Goal: Transaction & Acquisition: Purchase product/service

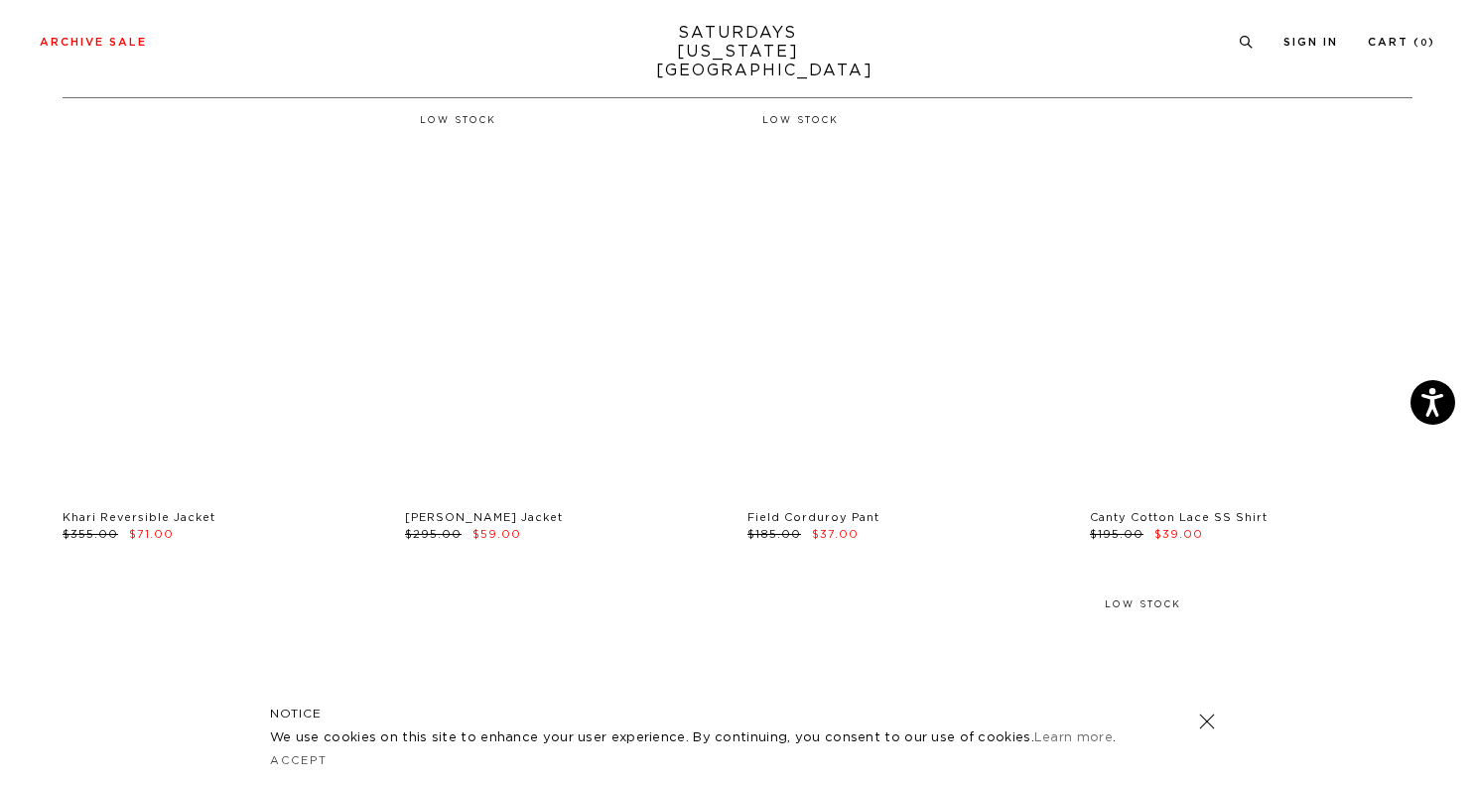
scroll to position [110, 0]
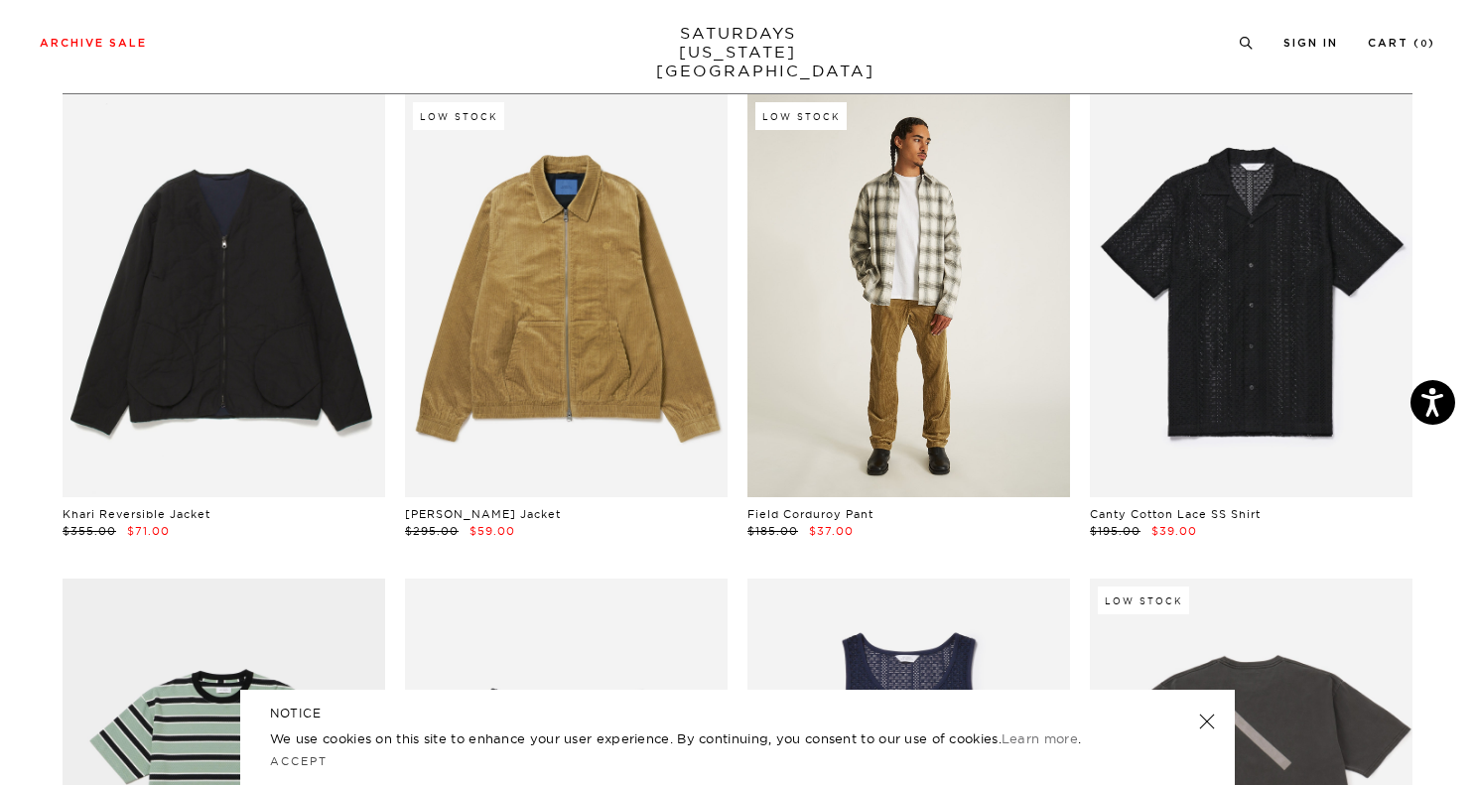
click at [908, 330] on link at bounding box center [909, 295] width 323 height 403
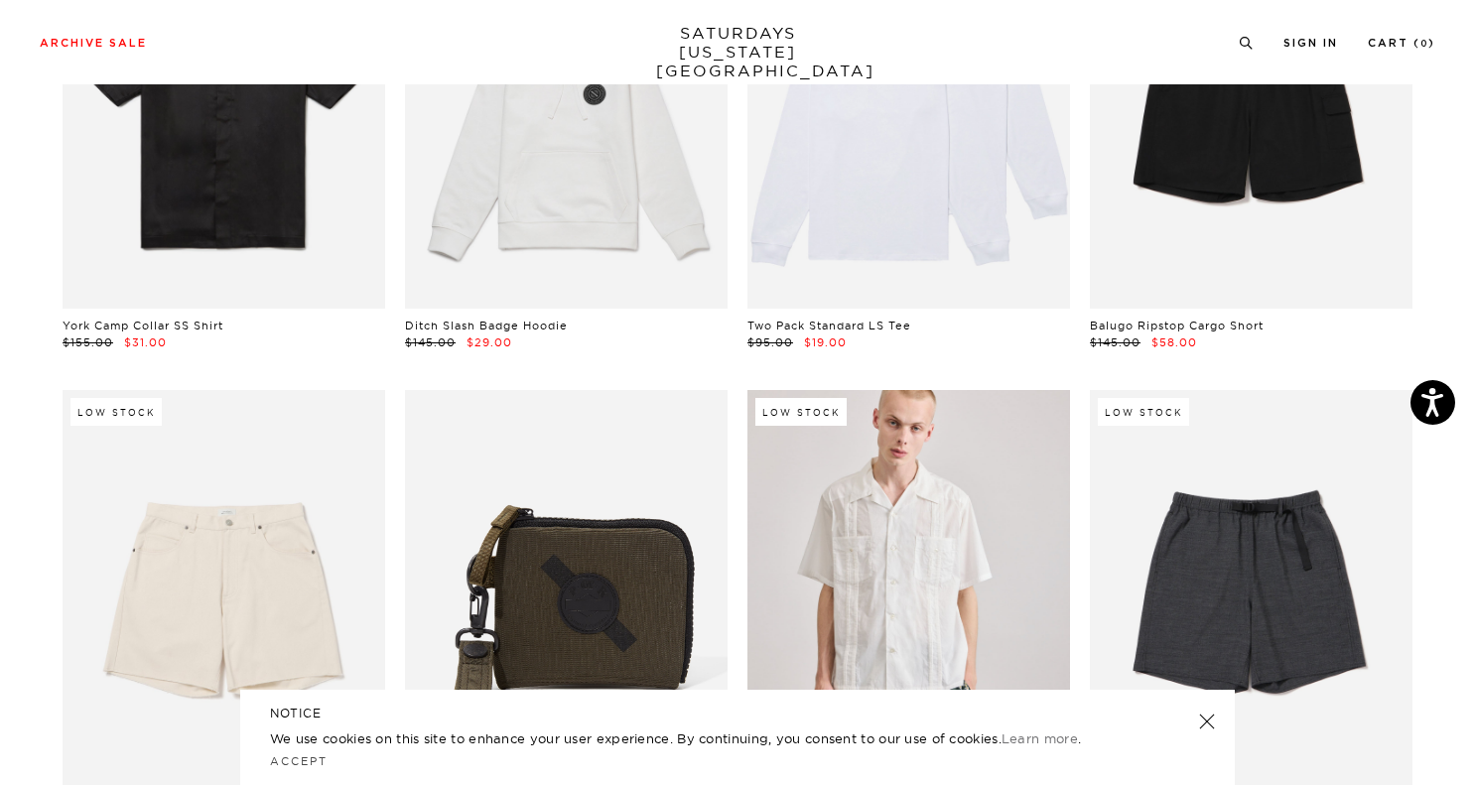
scroll to position [1918, 2]
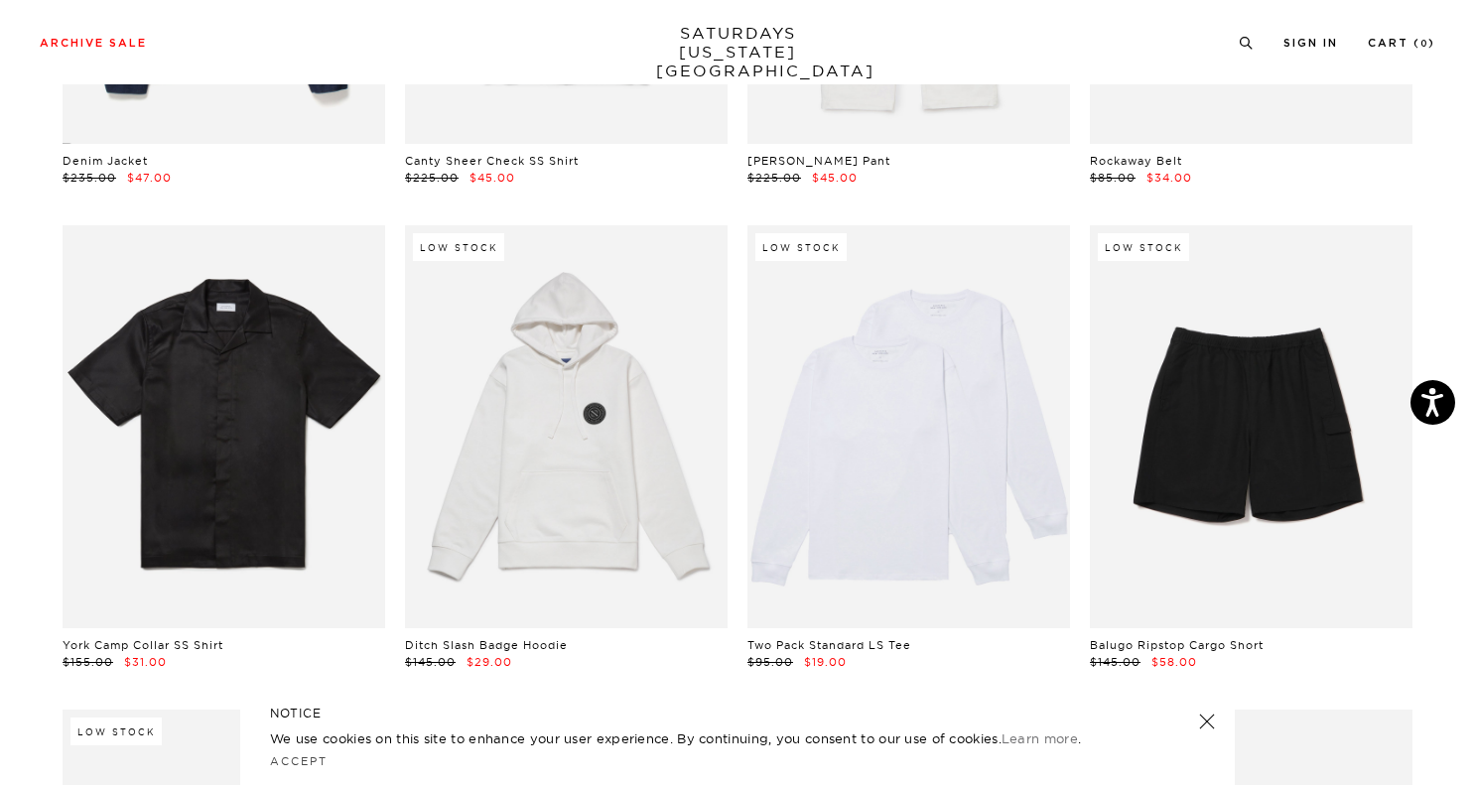
click at [908, 272] on link at bounding box center [909, 426] width 323 height 403
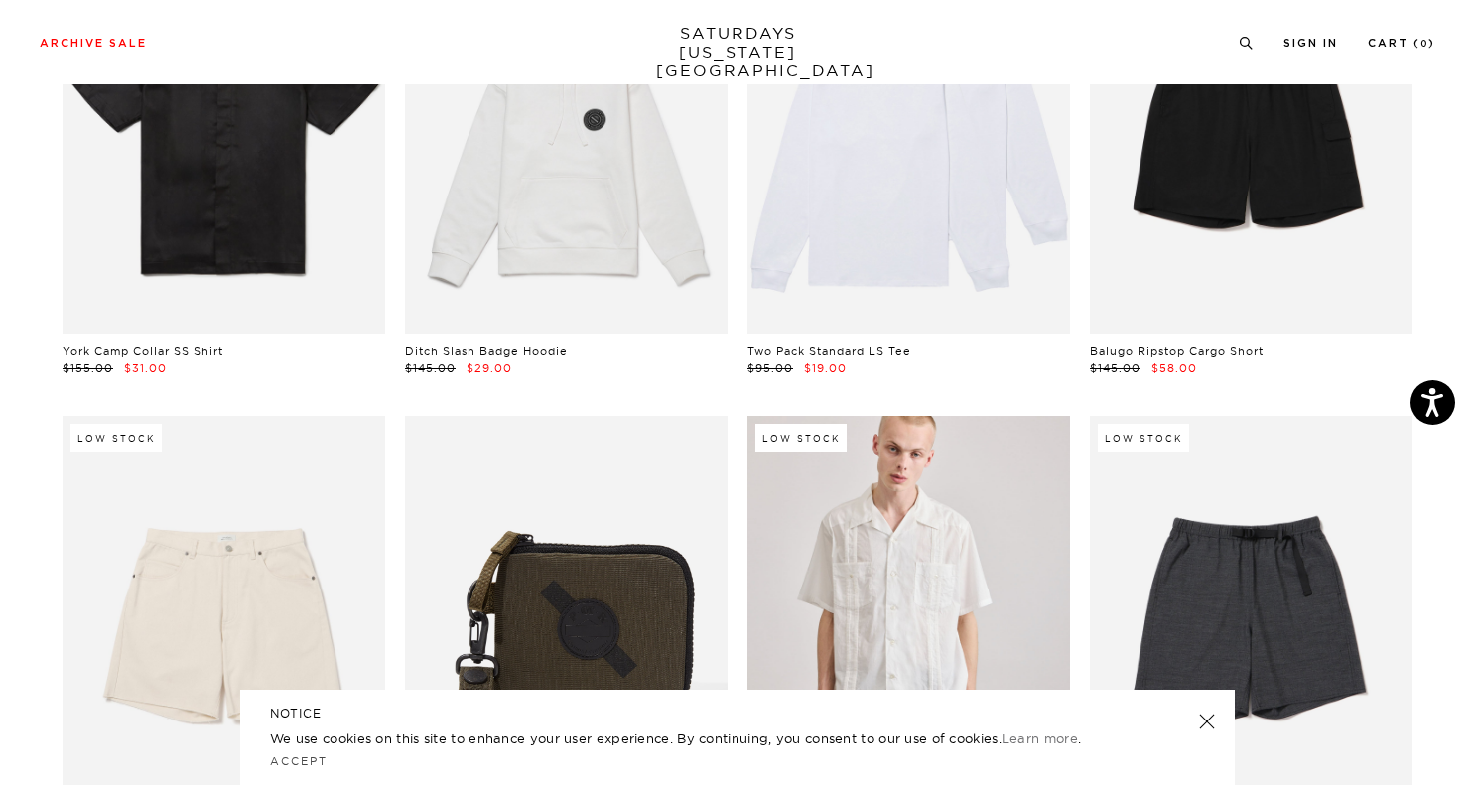
scroll to position [2218, 2]
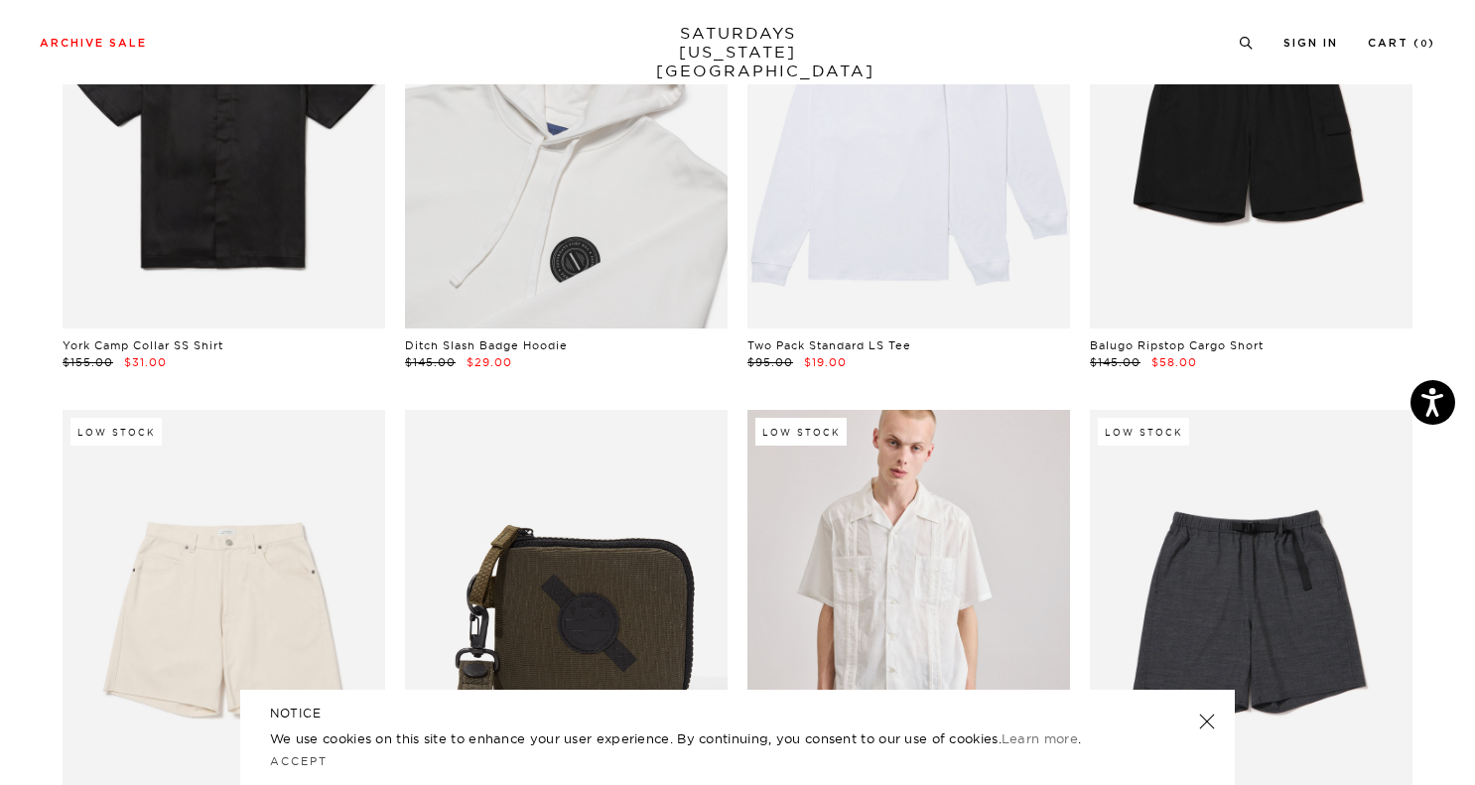
click at [528, 252] on link at bounding box center [566, 127] width 323 height 403
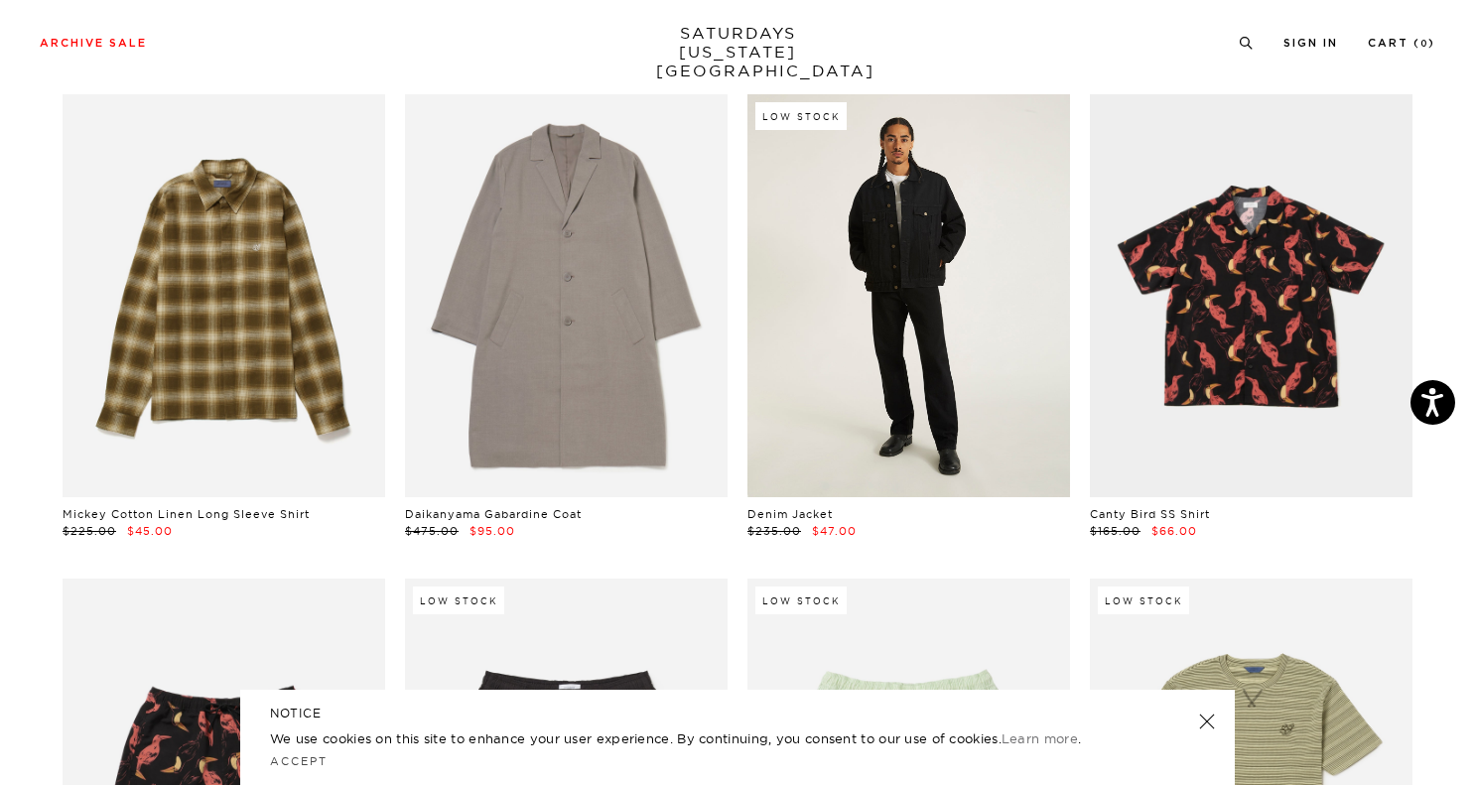
scroll to position [5926, 2]
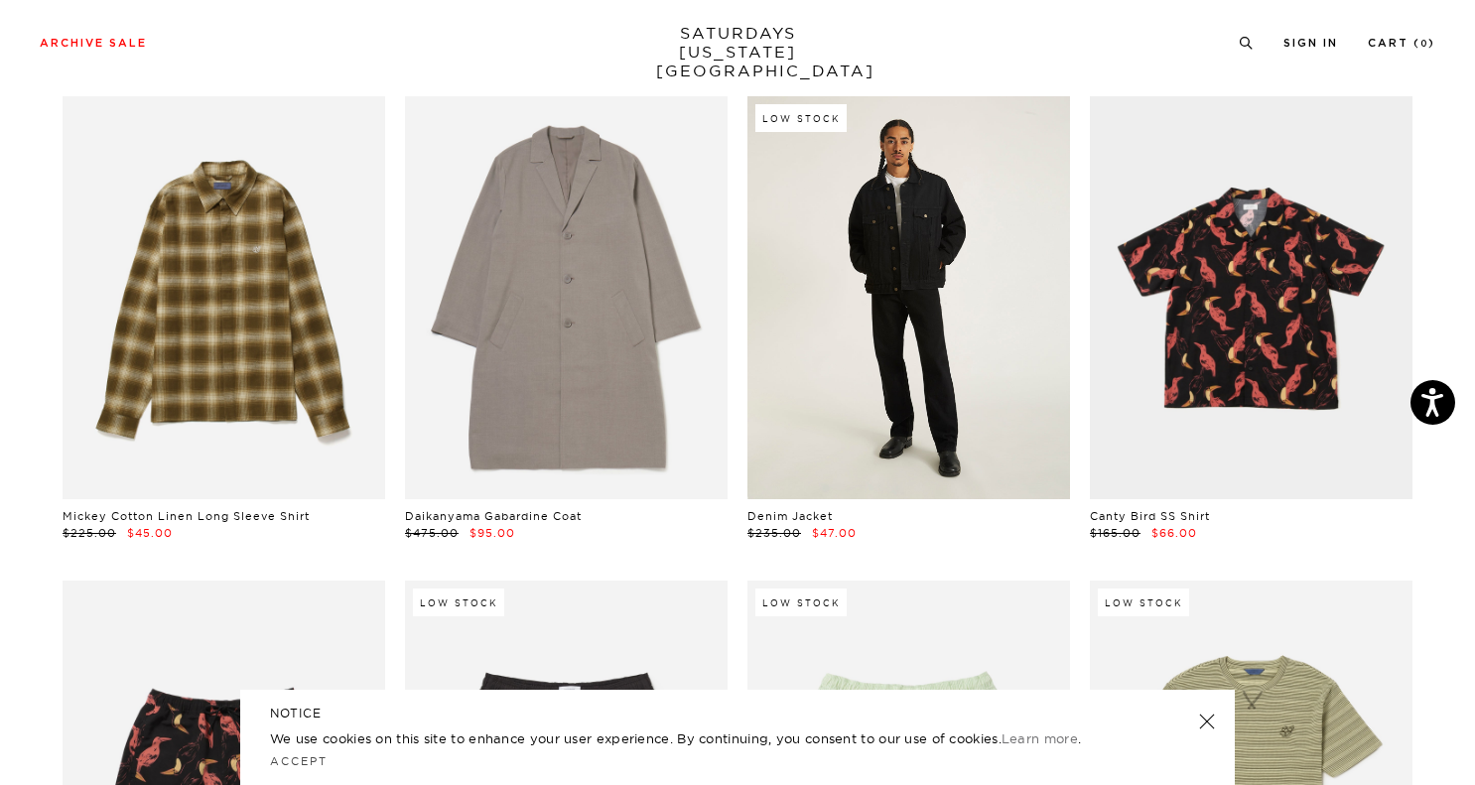
click at [913, 298] on link at bounding box center [909, 297] width 323 height 403
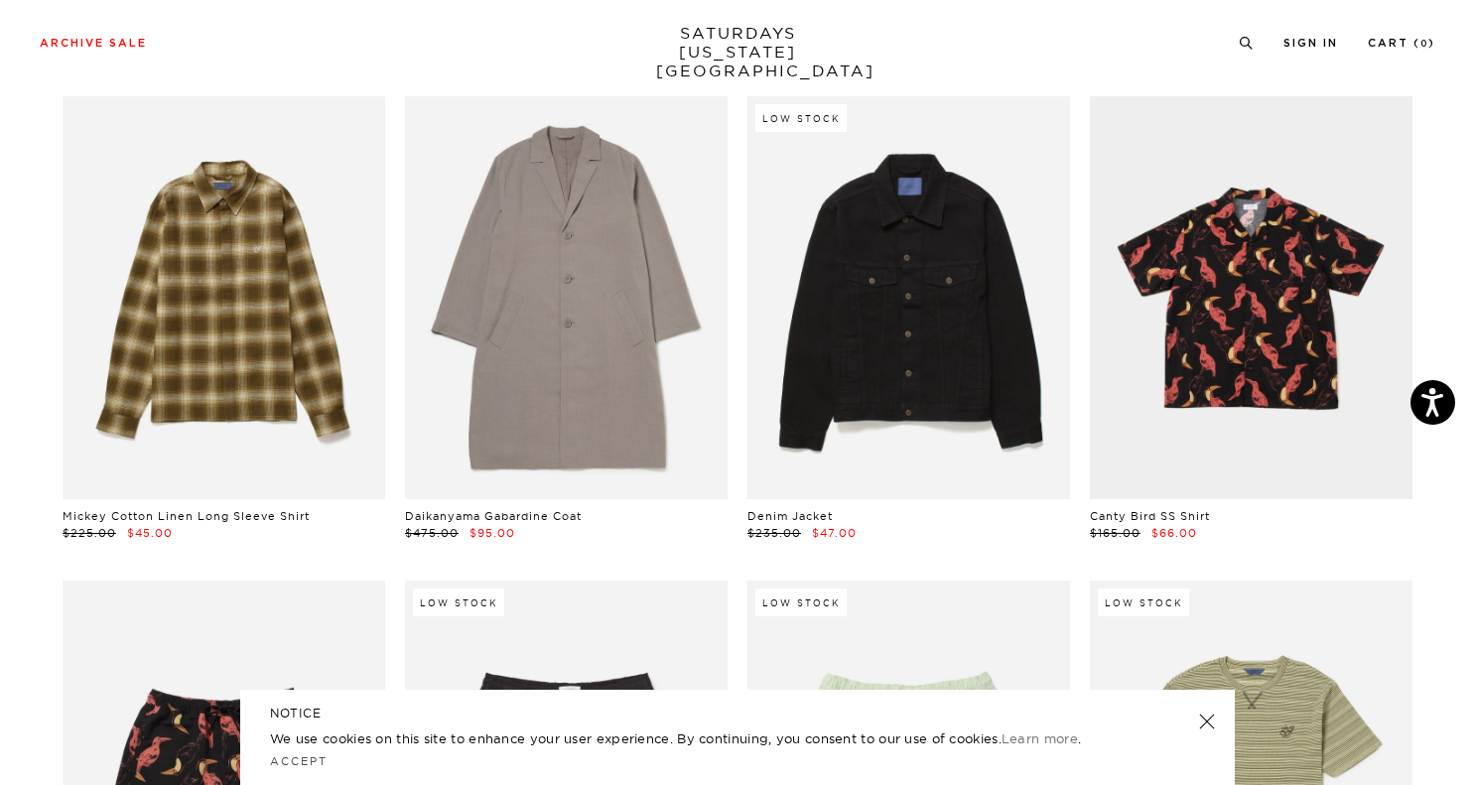
click at [583, 221] on link at bounding box center [566, 297] width 323 height 403
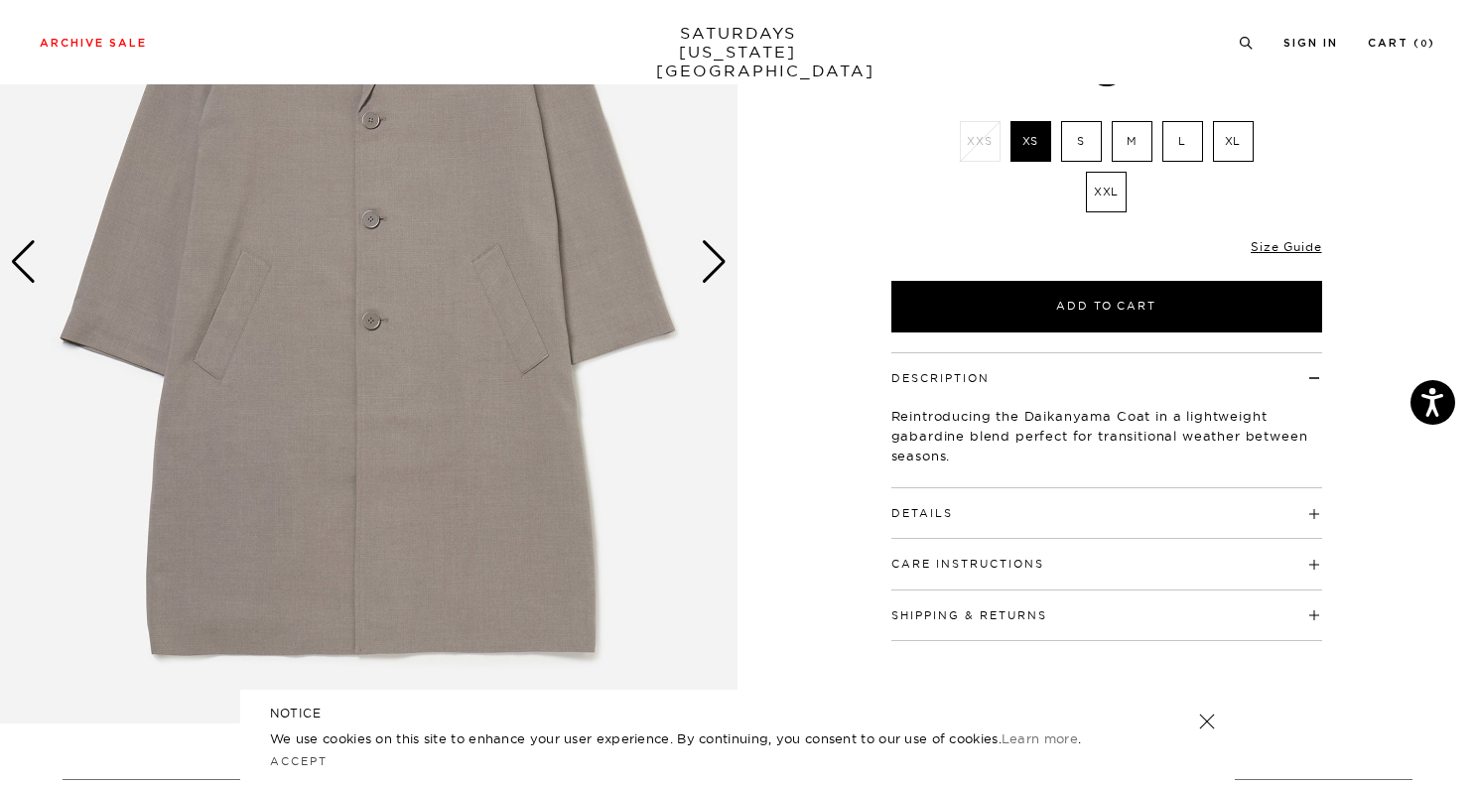
scroll to position [326, 0]
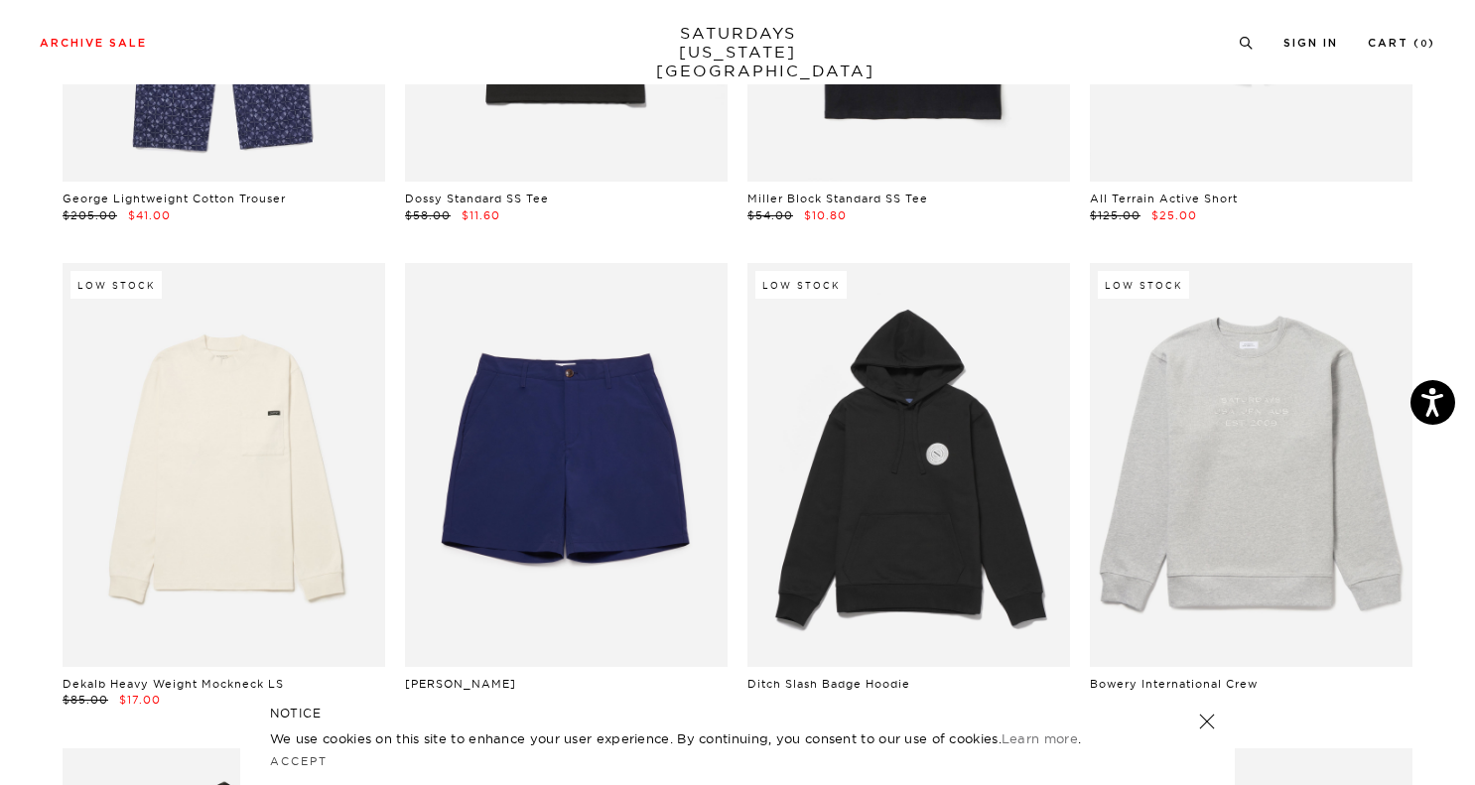
scroll to position [8193, 2]
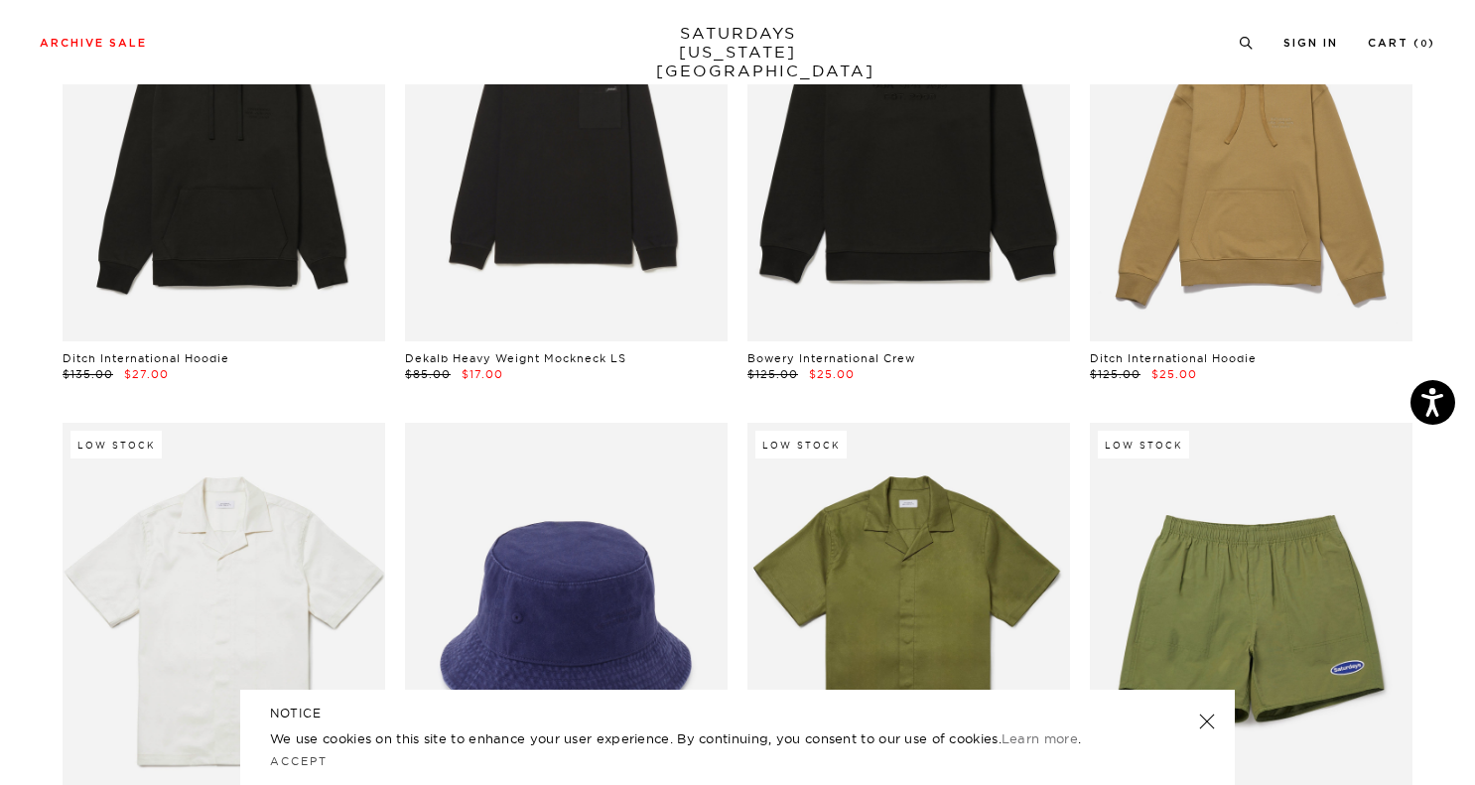
scroll to position [8995, 2]
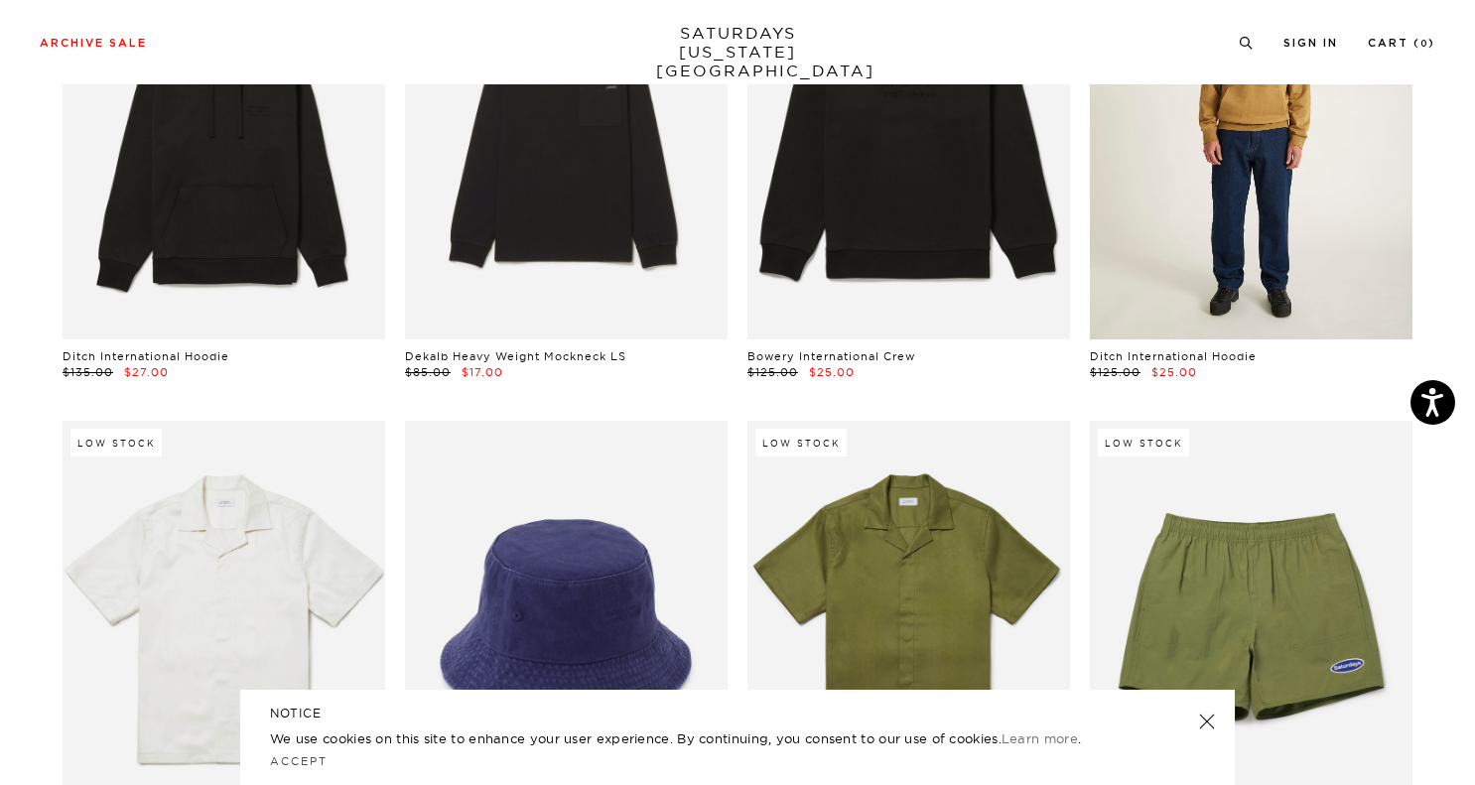
click at [1174, 225] on link at bounding box center [1251, 137] width 323 height 403
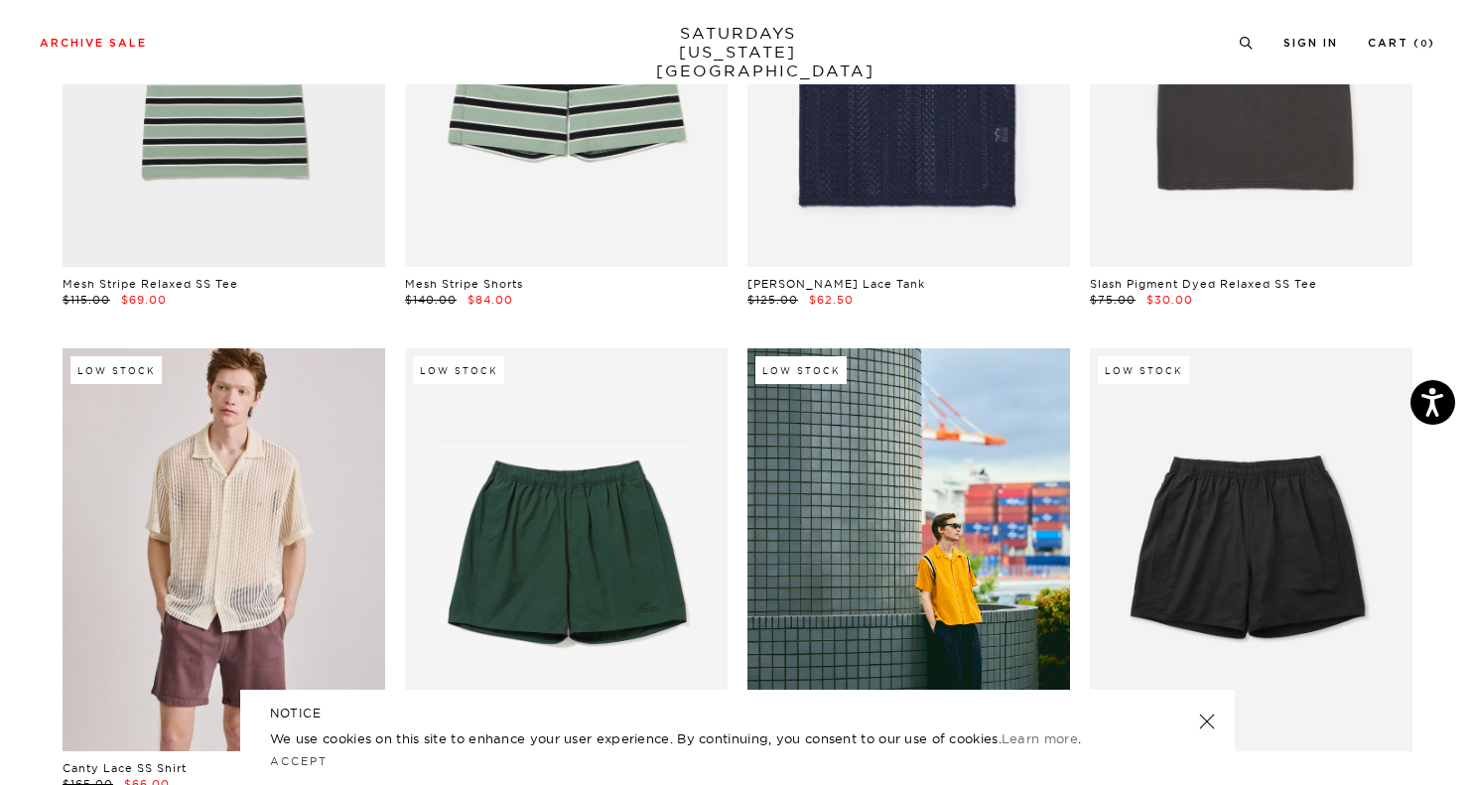
scroll to position [0, 2]
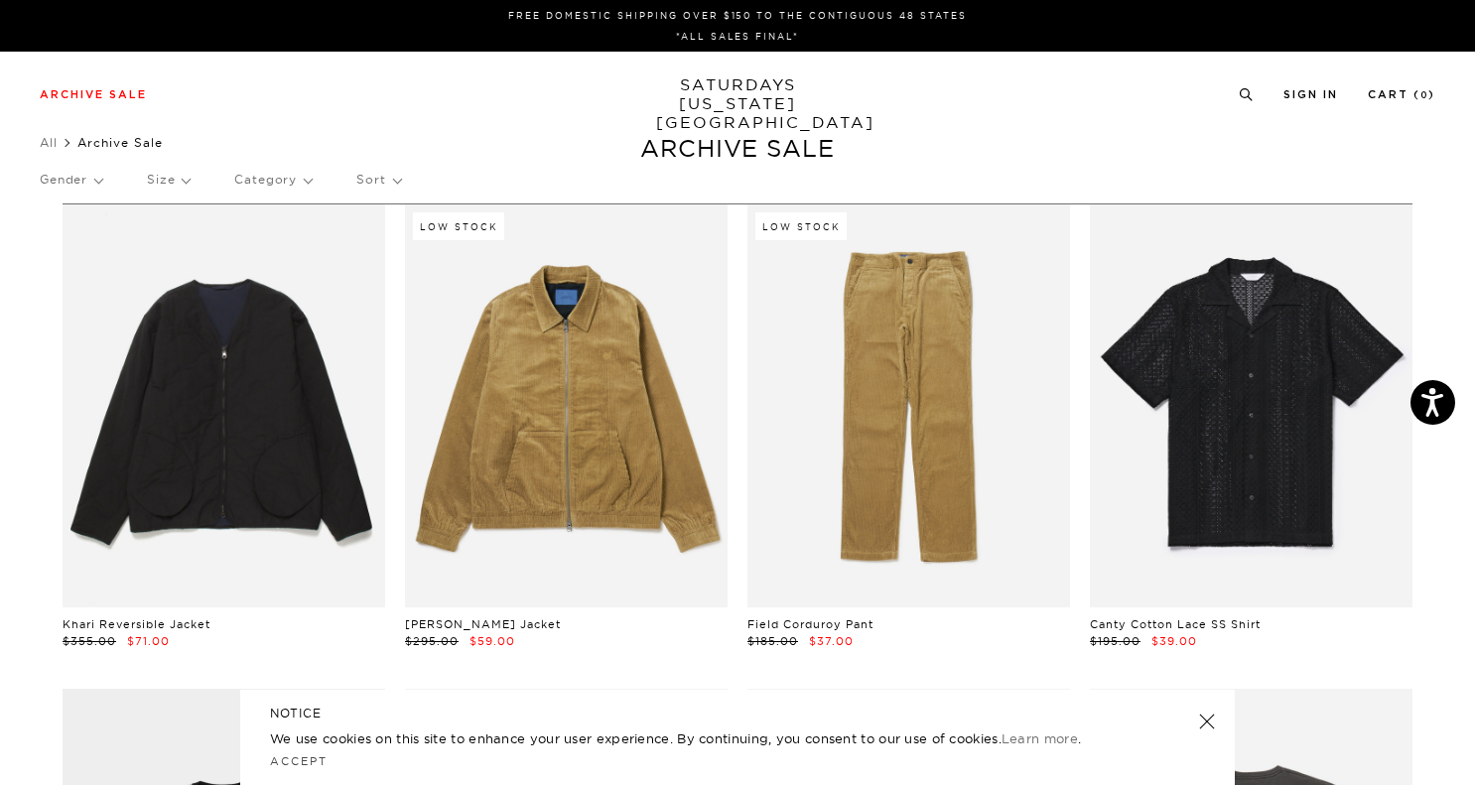
click at [170, 181] on p "Size" at bounding box center [168, 180] width 43 height 46
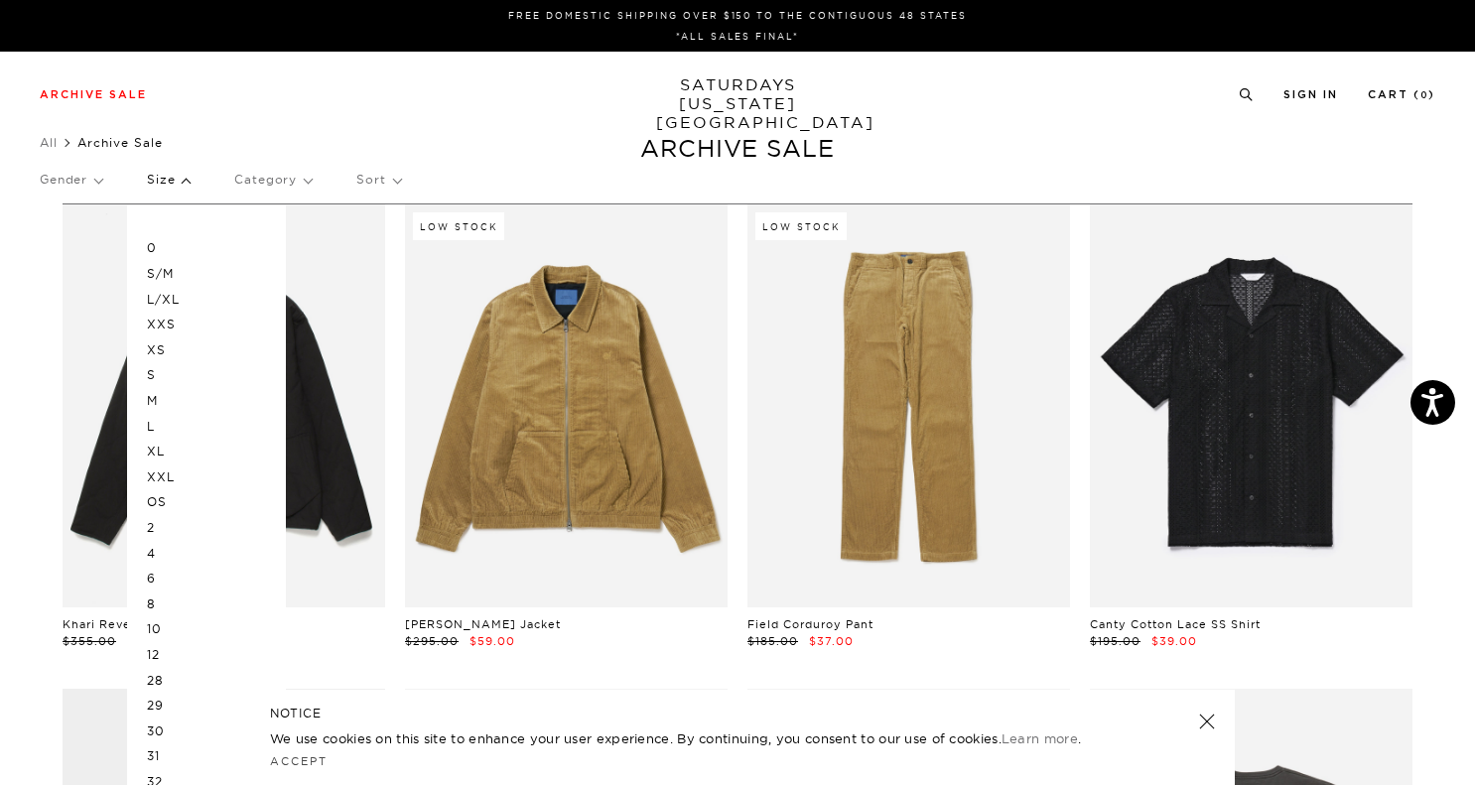
click at [164, 454] on p "XL" at bounding box center [206, 452] width 119 height 26
click at [166, 475] on p "XXL" at bounding box center [206, 478] width 119 height 26
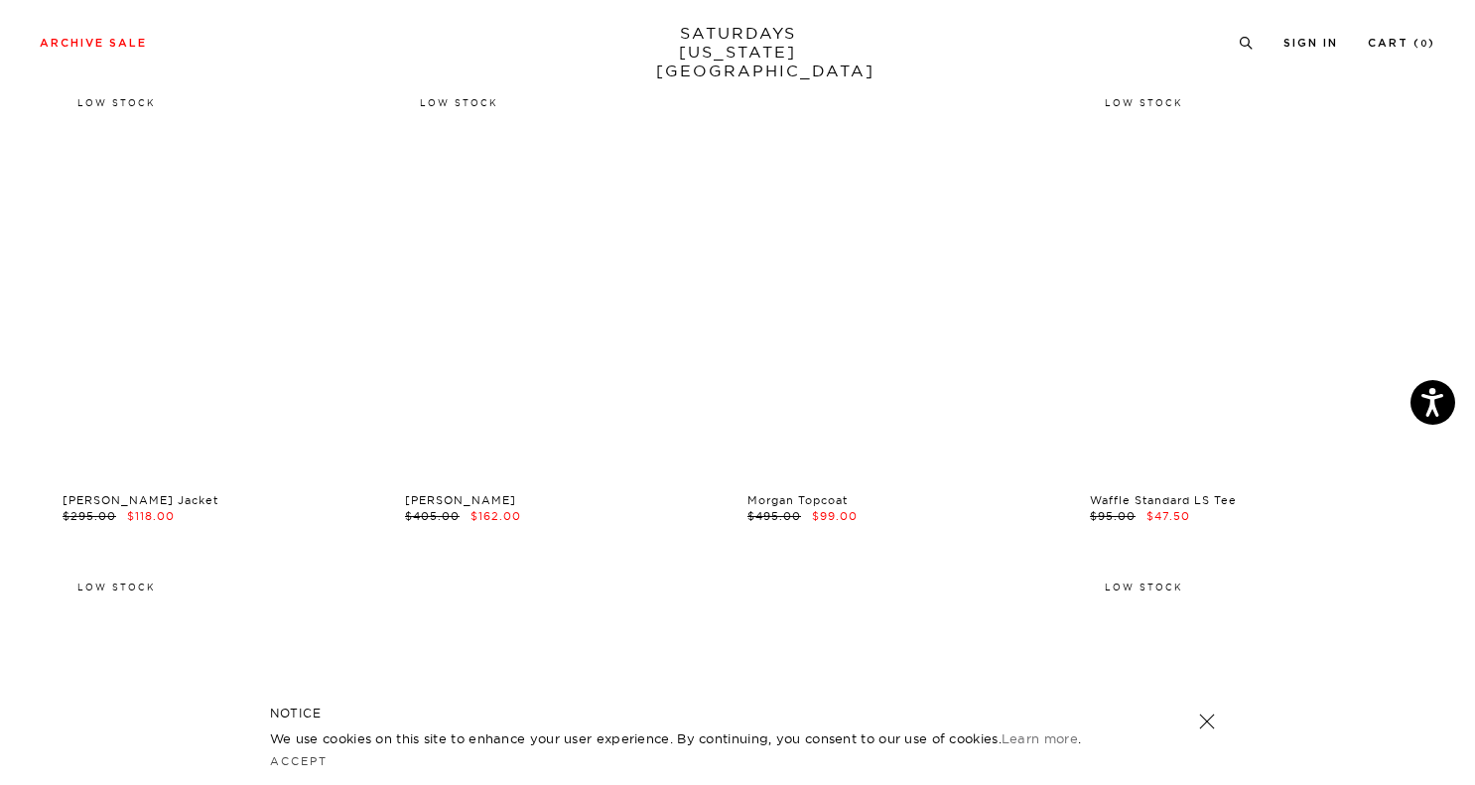
scroll to position [5044, 0]
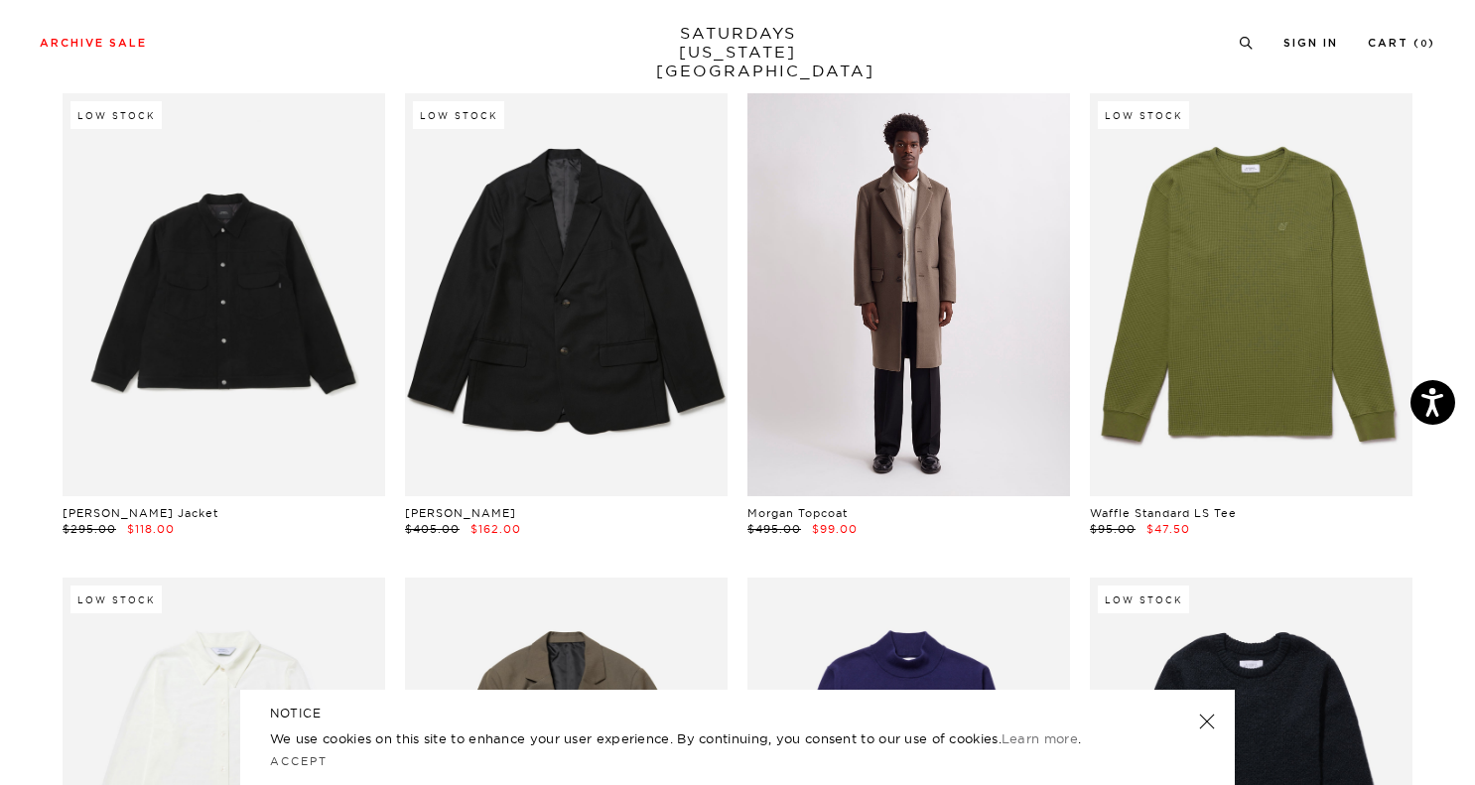
click at [930, 235] on link at bounding box center [909, 294] width 323 height 403
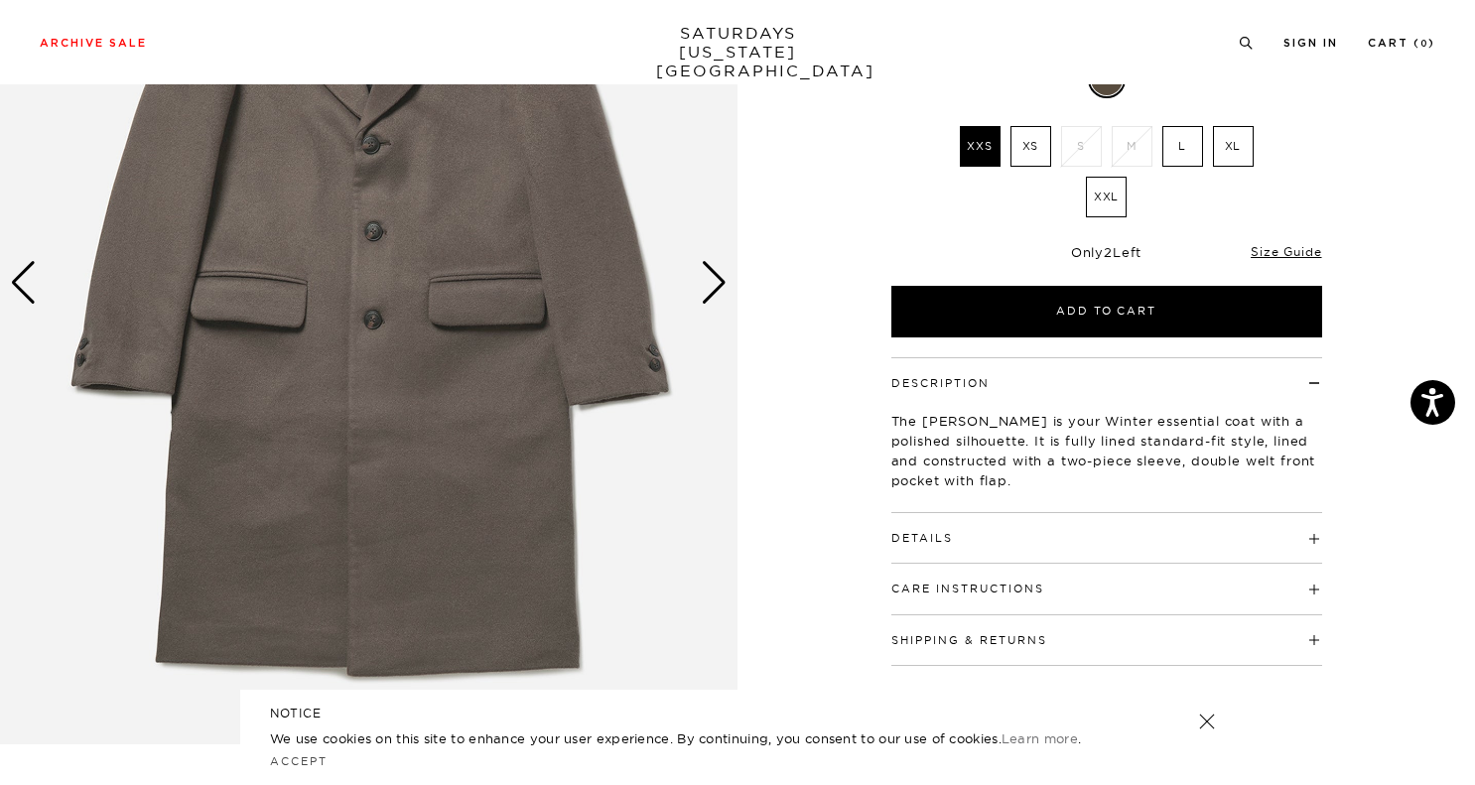
scroll to position [290, 0]
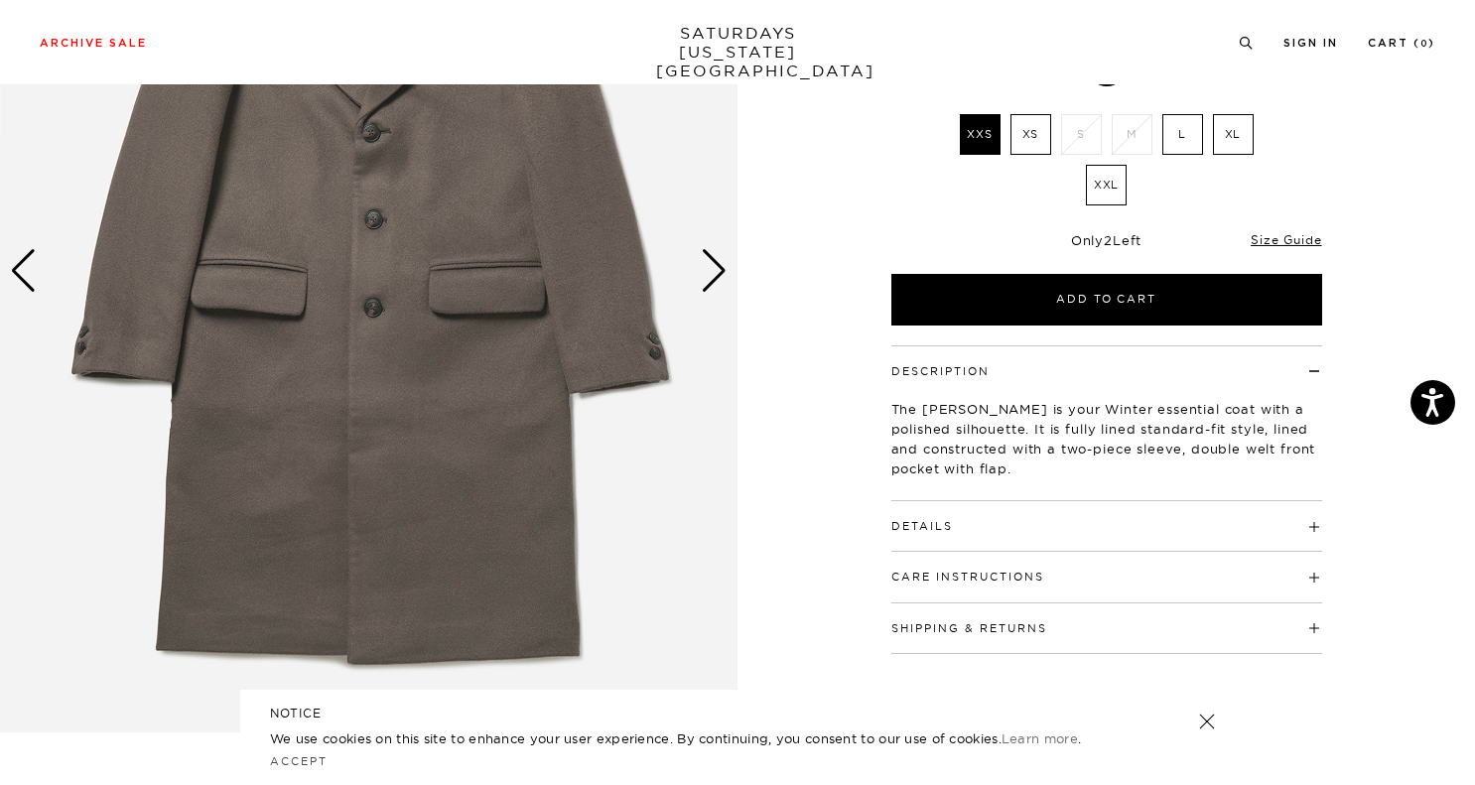
click at [714, 285] on div "Next slide" at bounding box center [714, 271] width 27 height 44
click at [717, 279] on div "Next slide" at bounding box center [714, 271] width 27 height 44
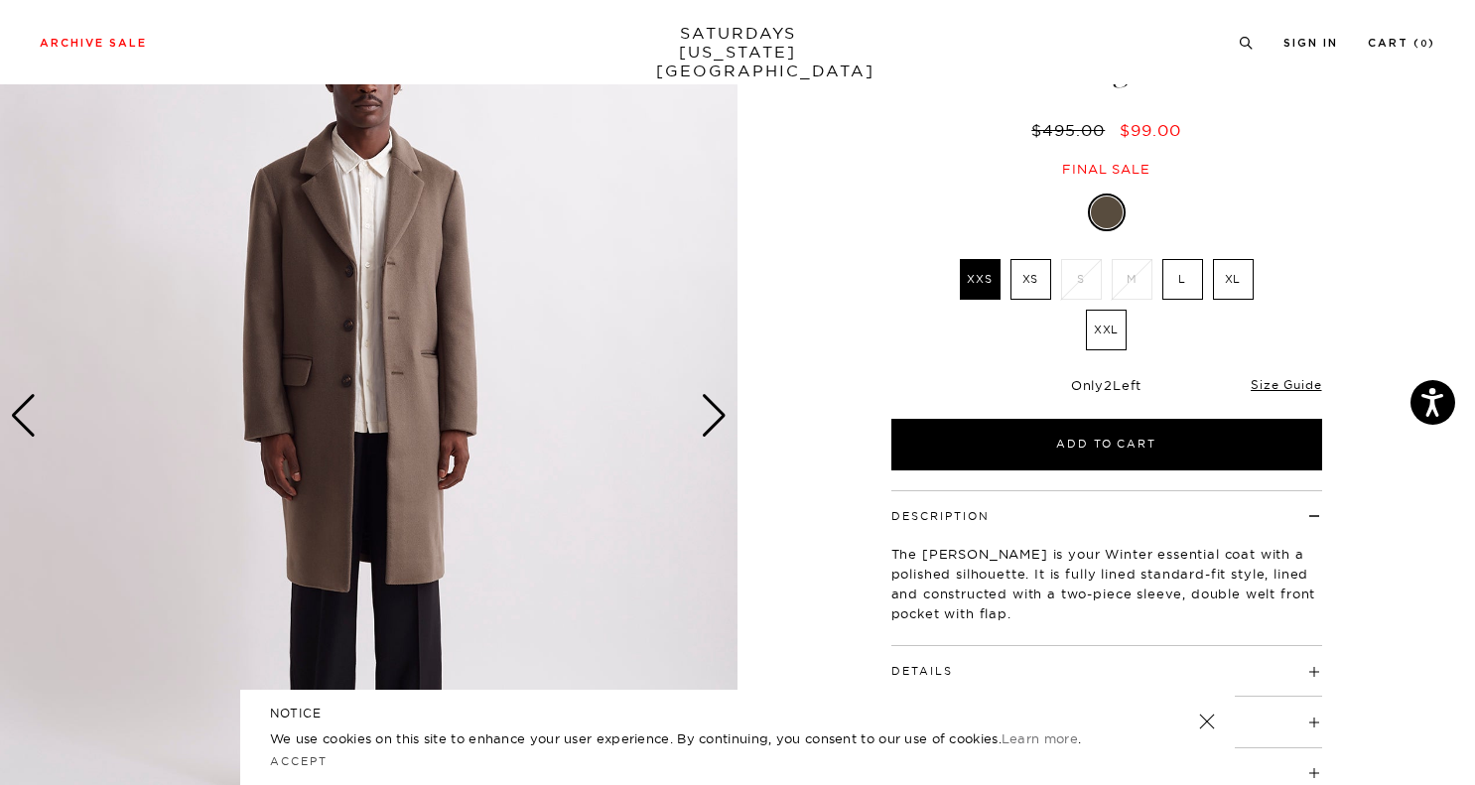
scroll to position [126, 0]
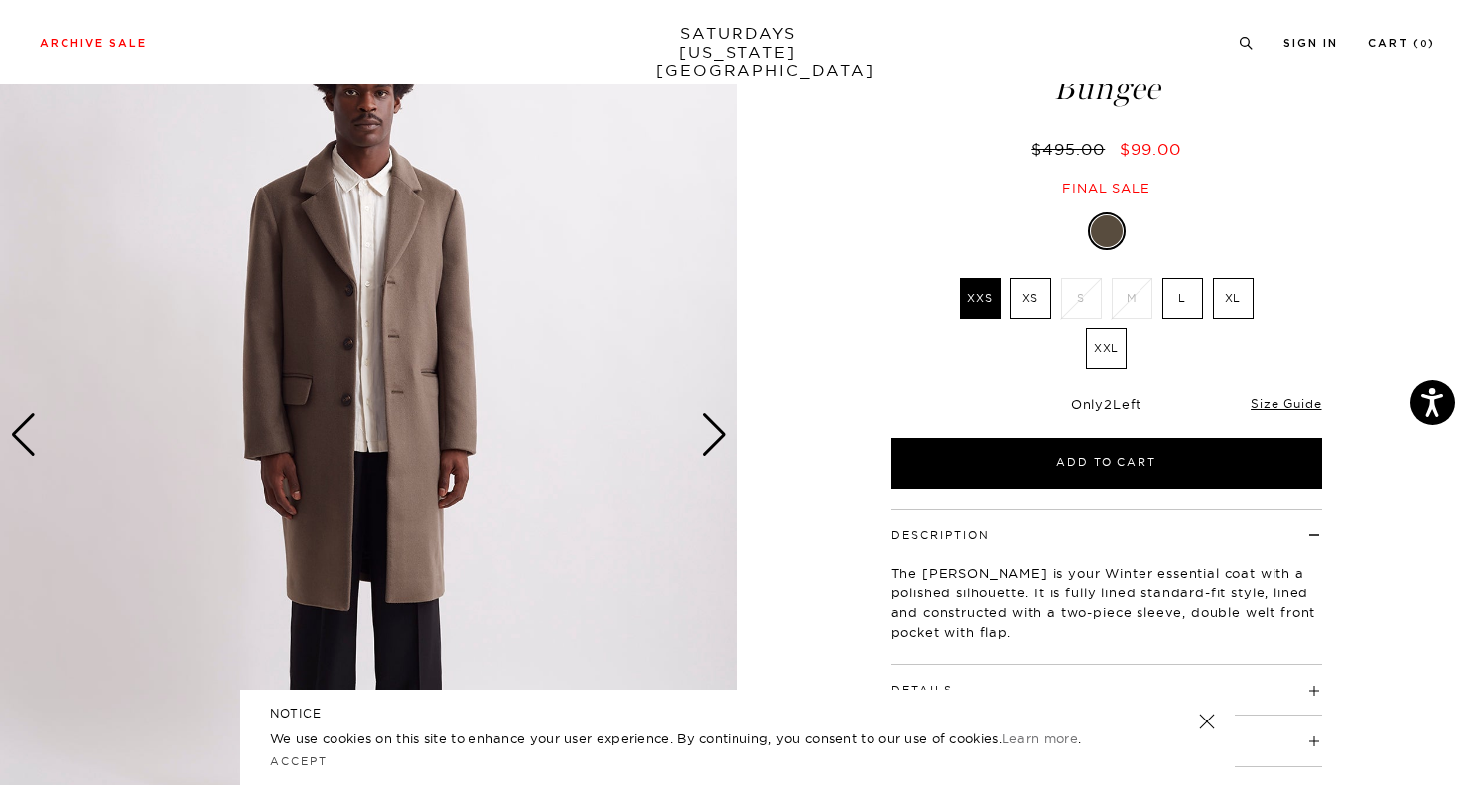
click at [720, 431] on div "Next slide" at bounding box center [714, 435] width 27 height 44
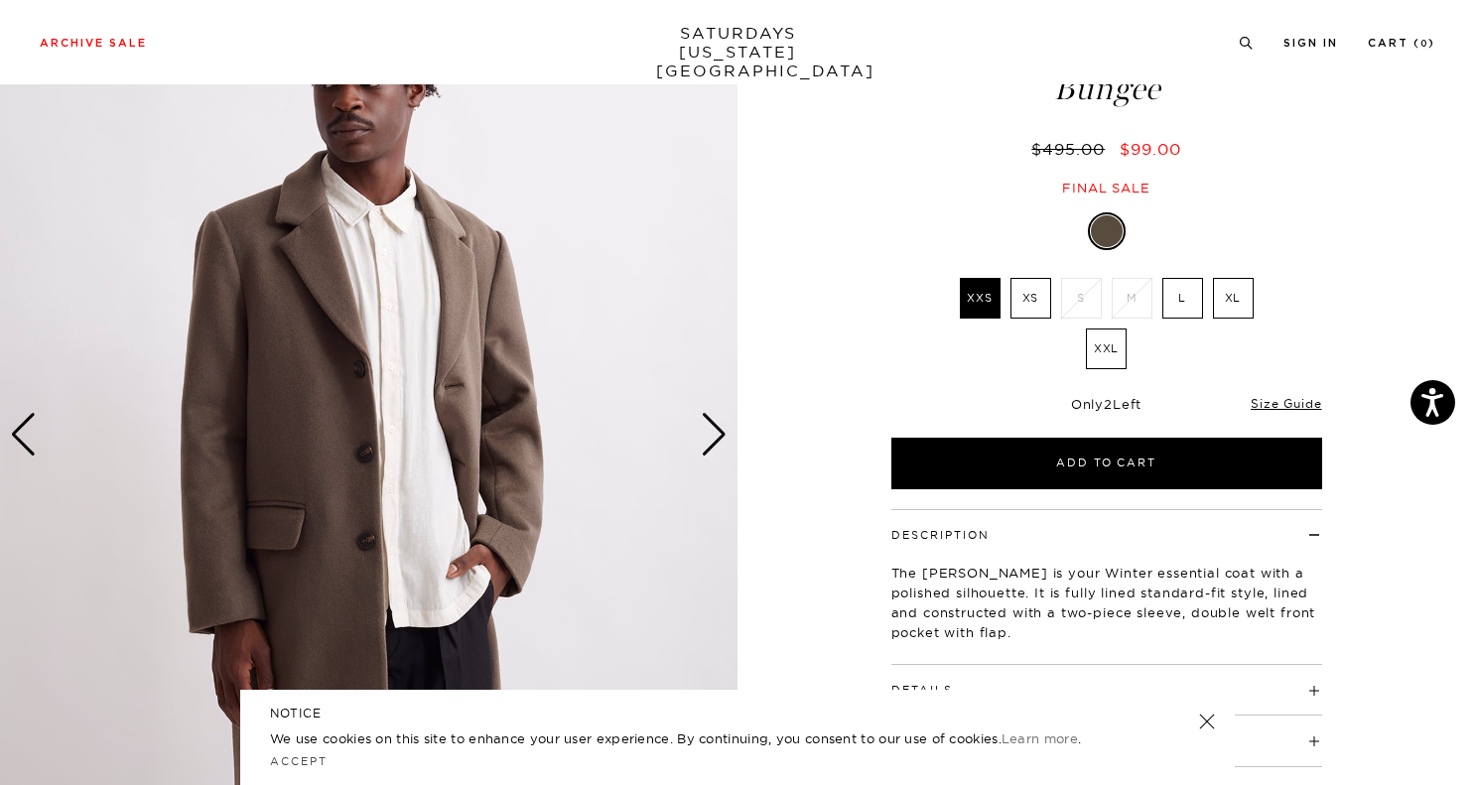
click at [720, 431] on div "Next slide" at bounding box center [714, 435] width 27 height 44
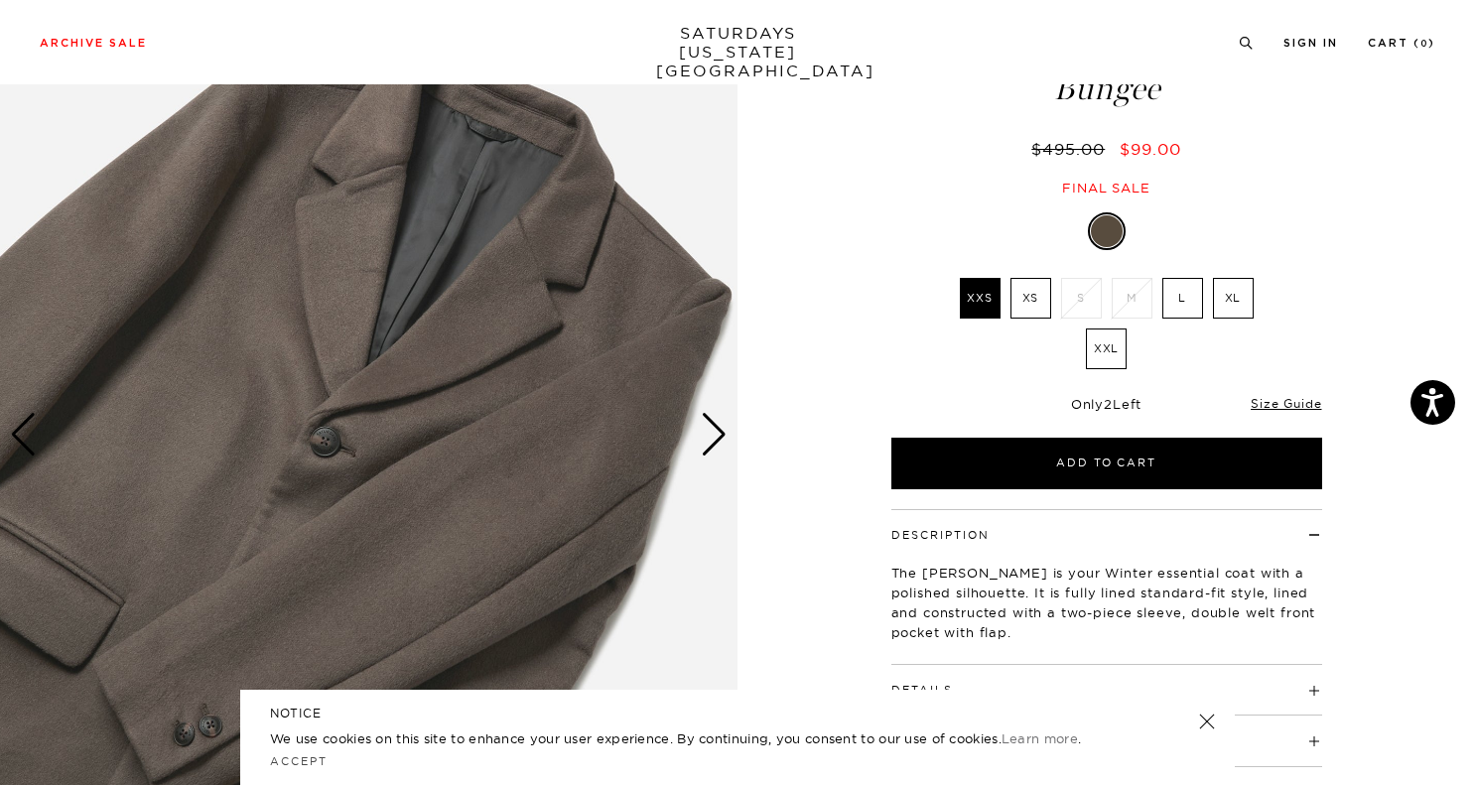
click at [720, 431] on div "Next slide" at bounding box center [714, 435] width 27 height 44
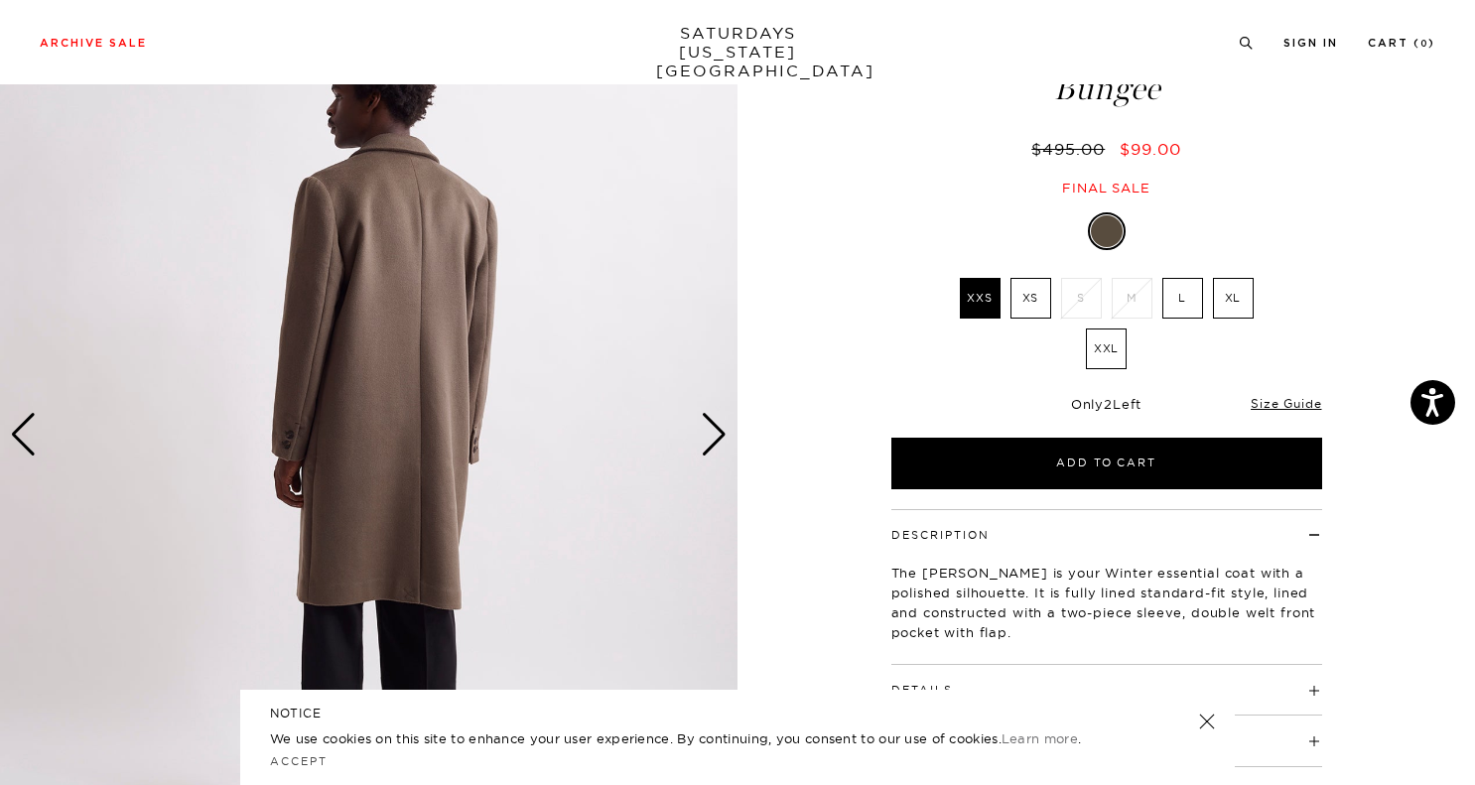
click at [720, 431] on div "Next slide" at bounding box center [714, 435] width 27 height 44
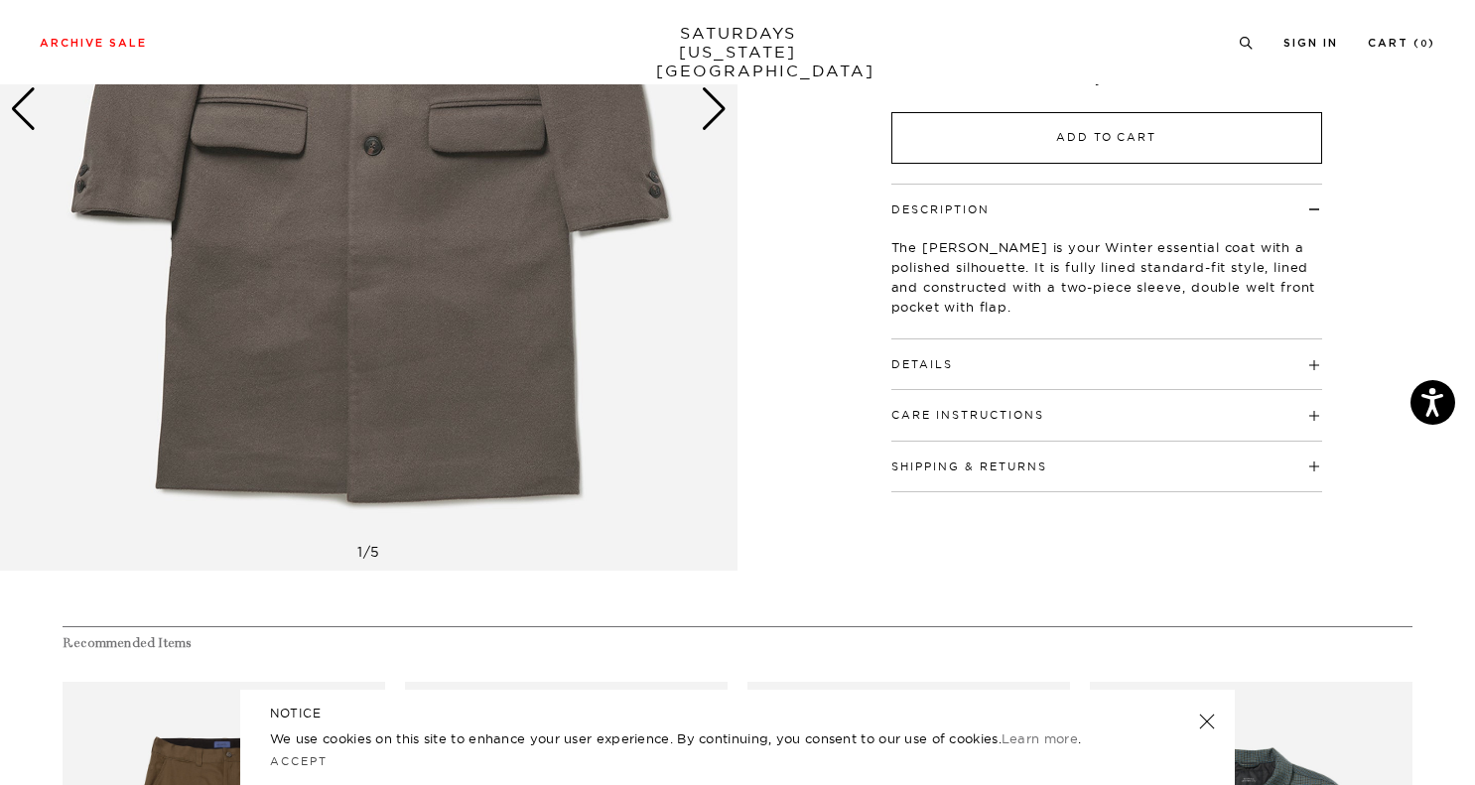
scroll to position [532, 0]
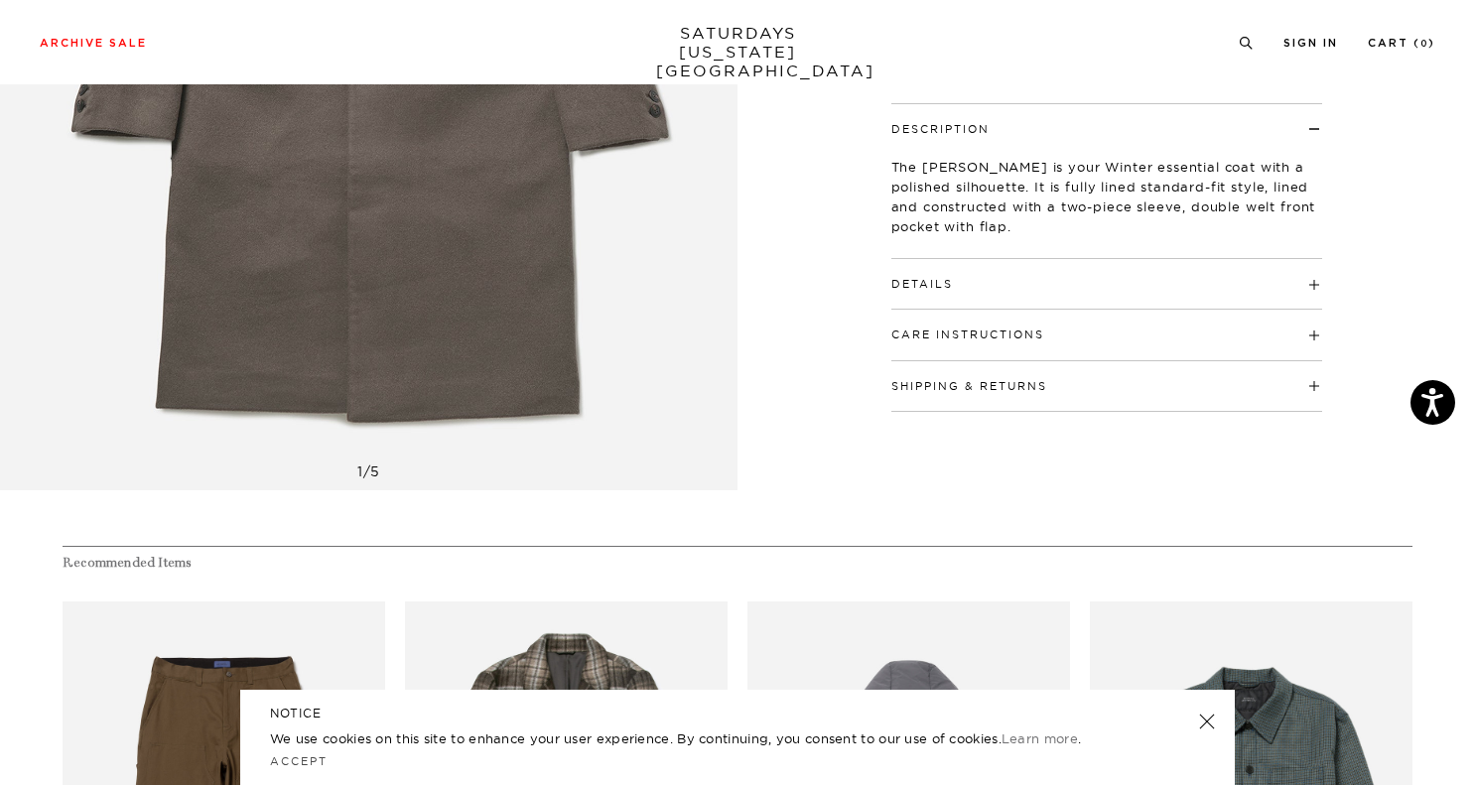
click at [1010, 277] on h4 "Details" at bounding box center [1107, 275] width 431 height 33
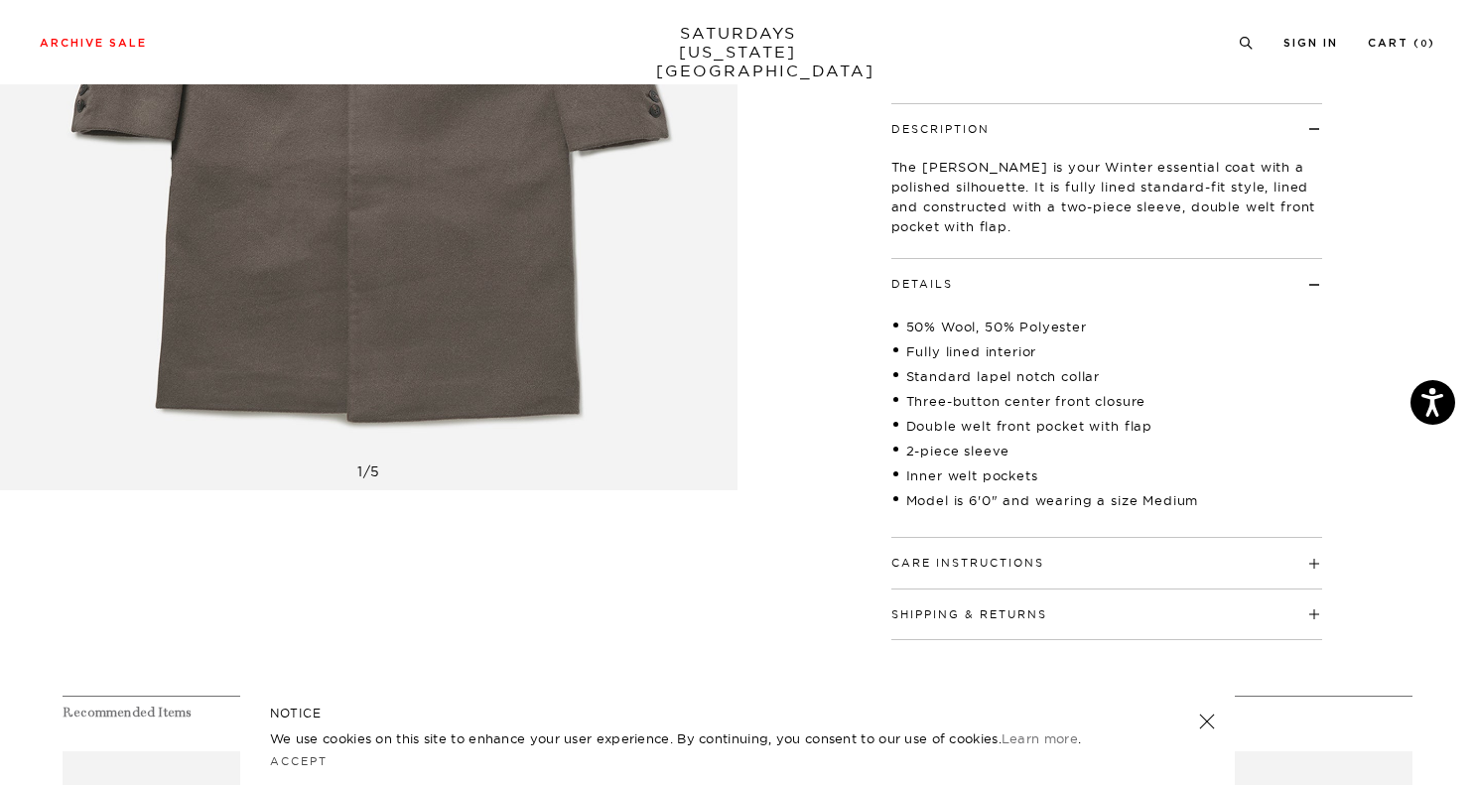
click at [1030, 562] on button "Care Instructions" at bounding box center [968, 563] width 153 height 11
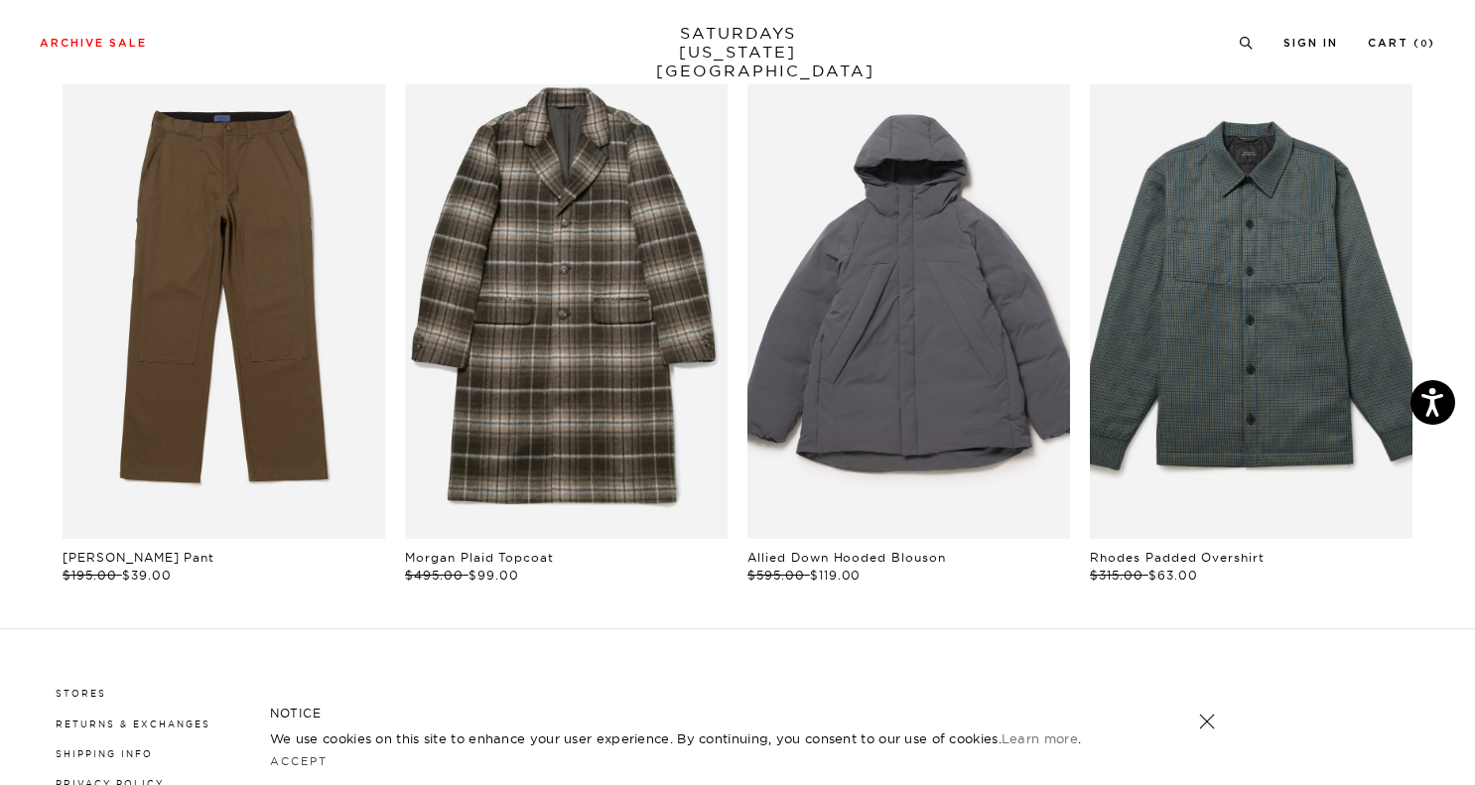
scroll to position [1336, 0]
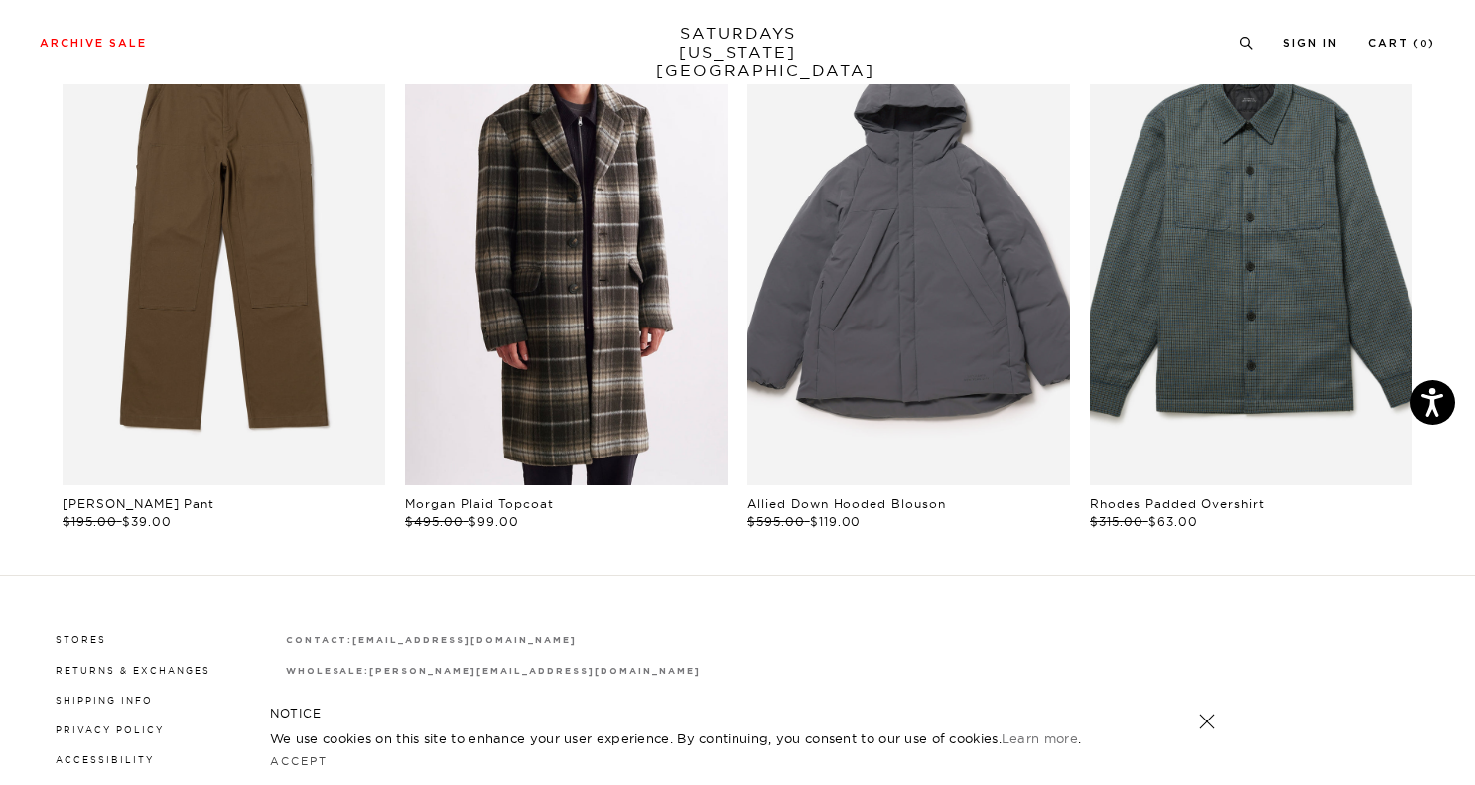
click at [514, 297] on link "files/U52317CO02-GANACHE_05_ec394502-c0a0-4f2a-959e-01a8b3f53f5c.jpg" at bounding box center [566, 244] width 323 height 485
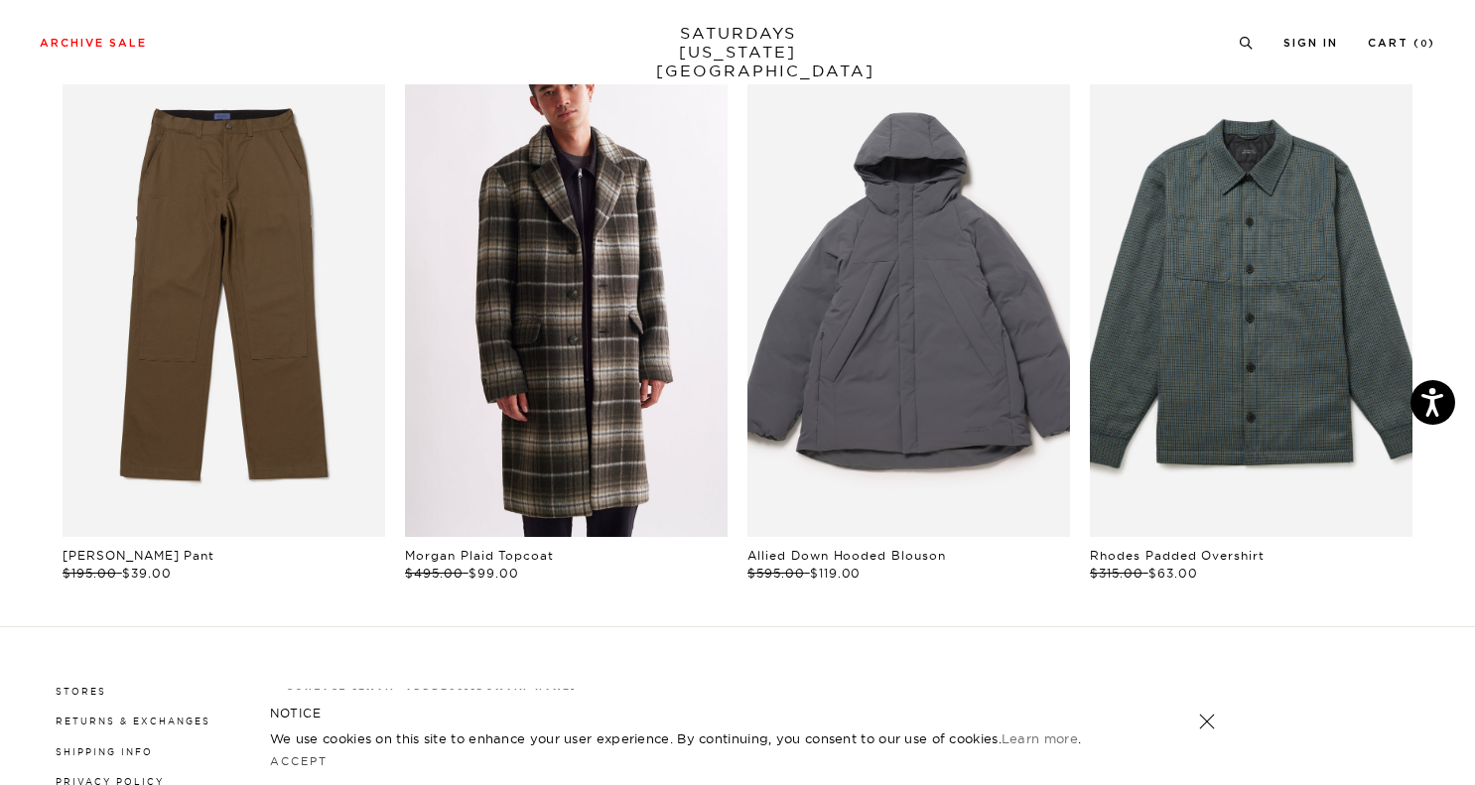
scroll to position [1061, 0]
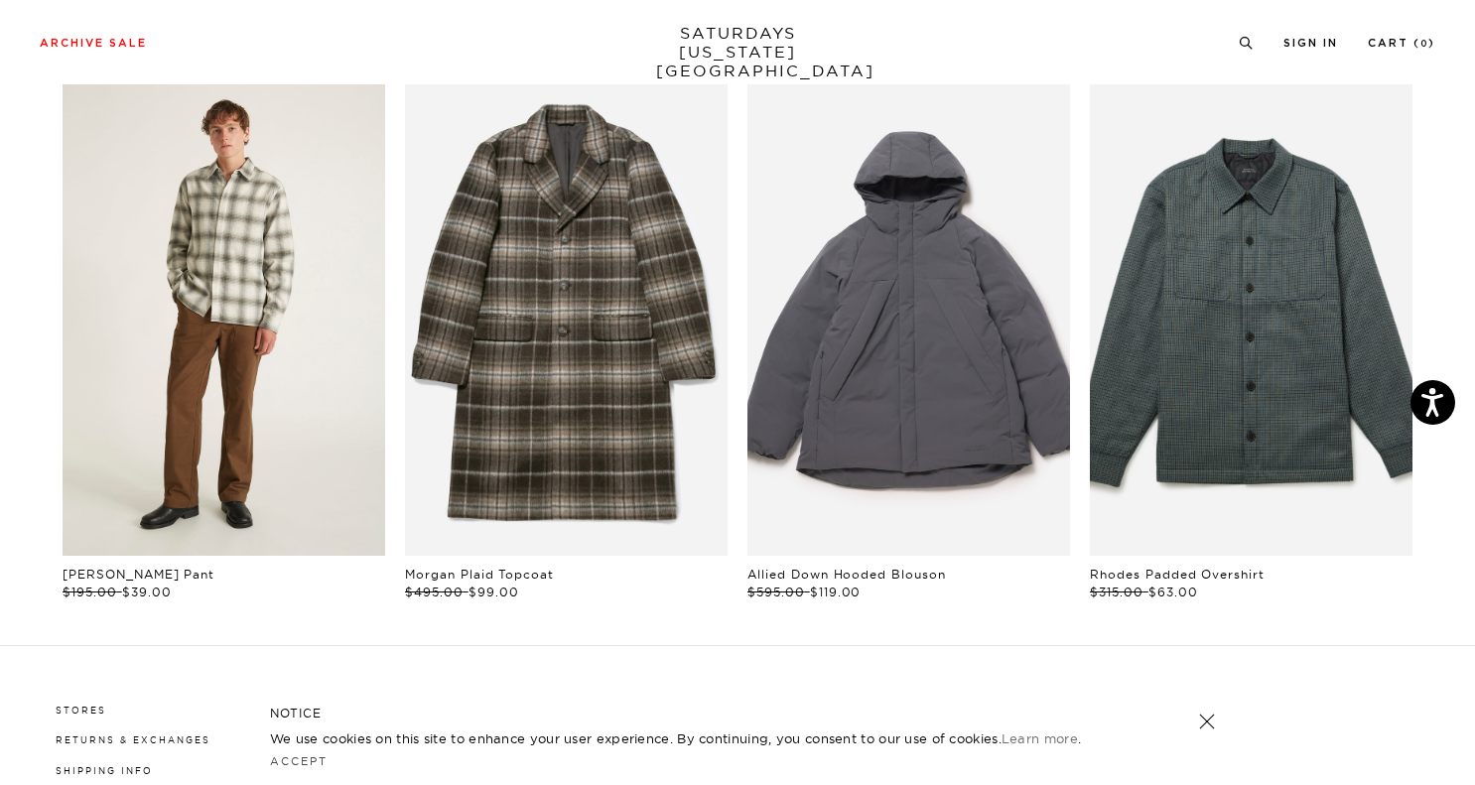
click at [266, 380] on link "files/M00018TR01-MAYFLY_04.jpg" at bounding box center [224, 314] width 323 height 485
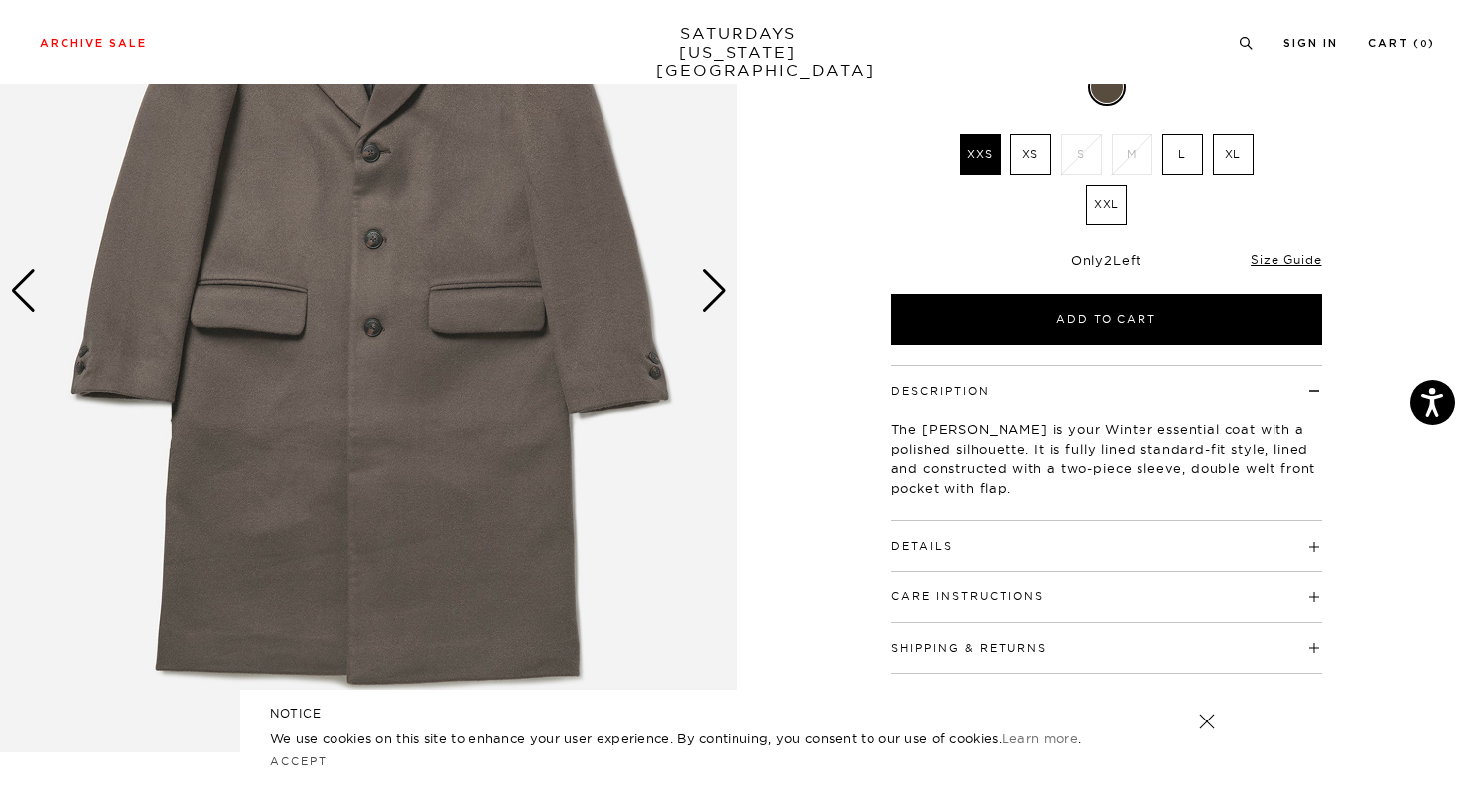
scroll to position [0, 1]
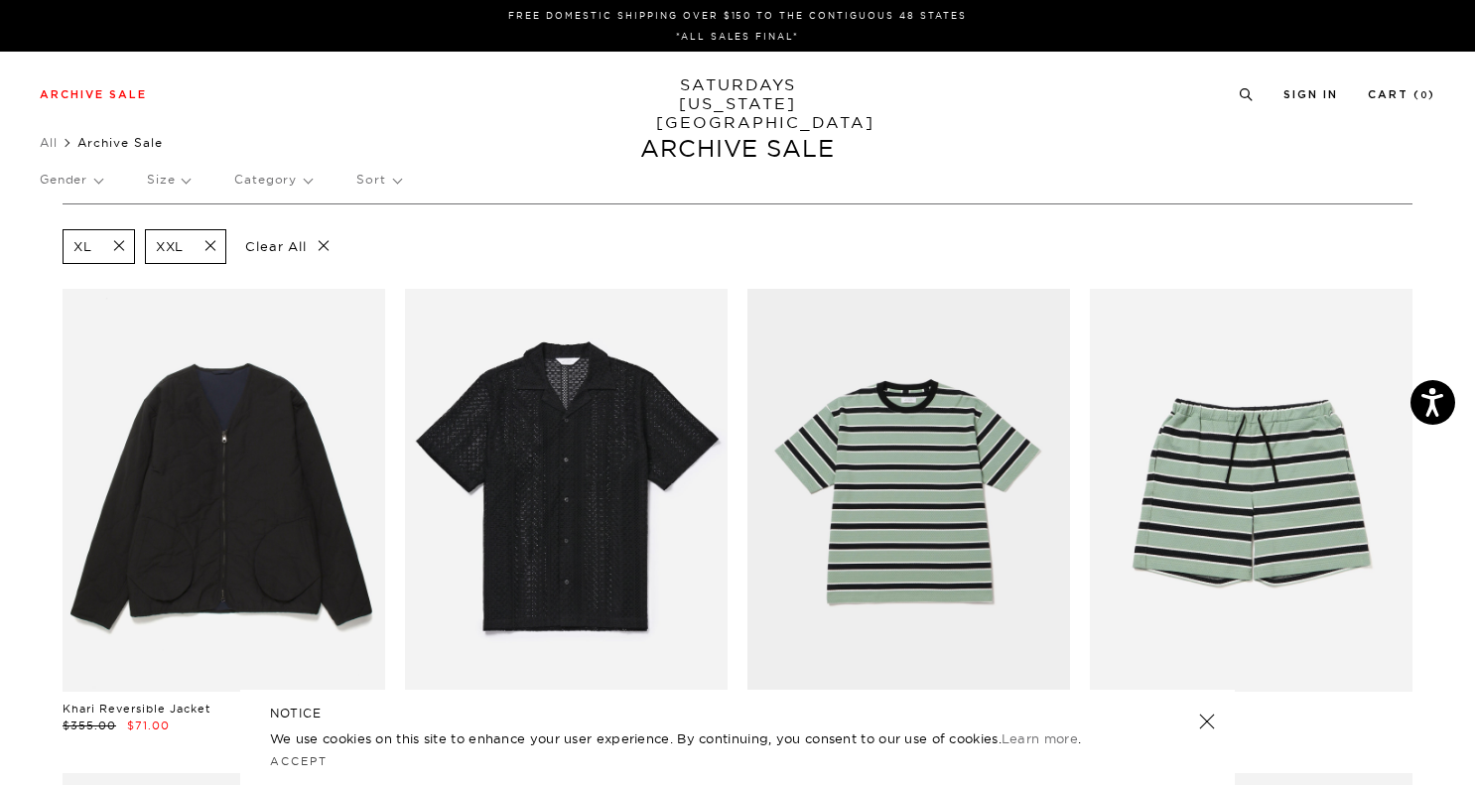
click at [269, 185] on p "Category" at bounding box center [272, 180] width 77 height 46
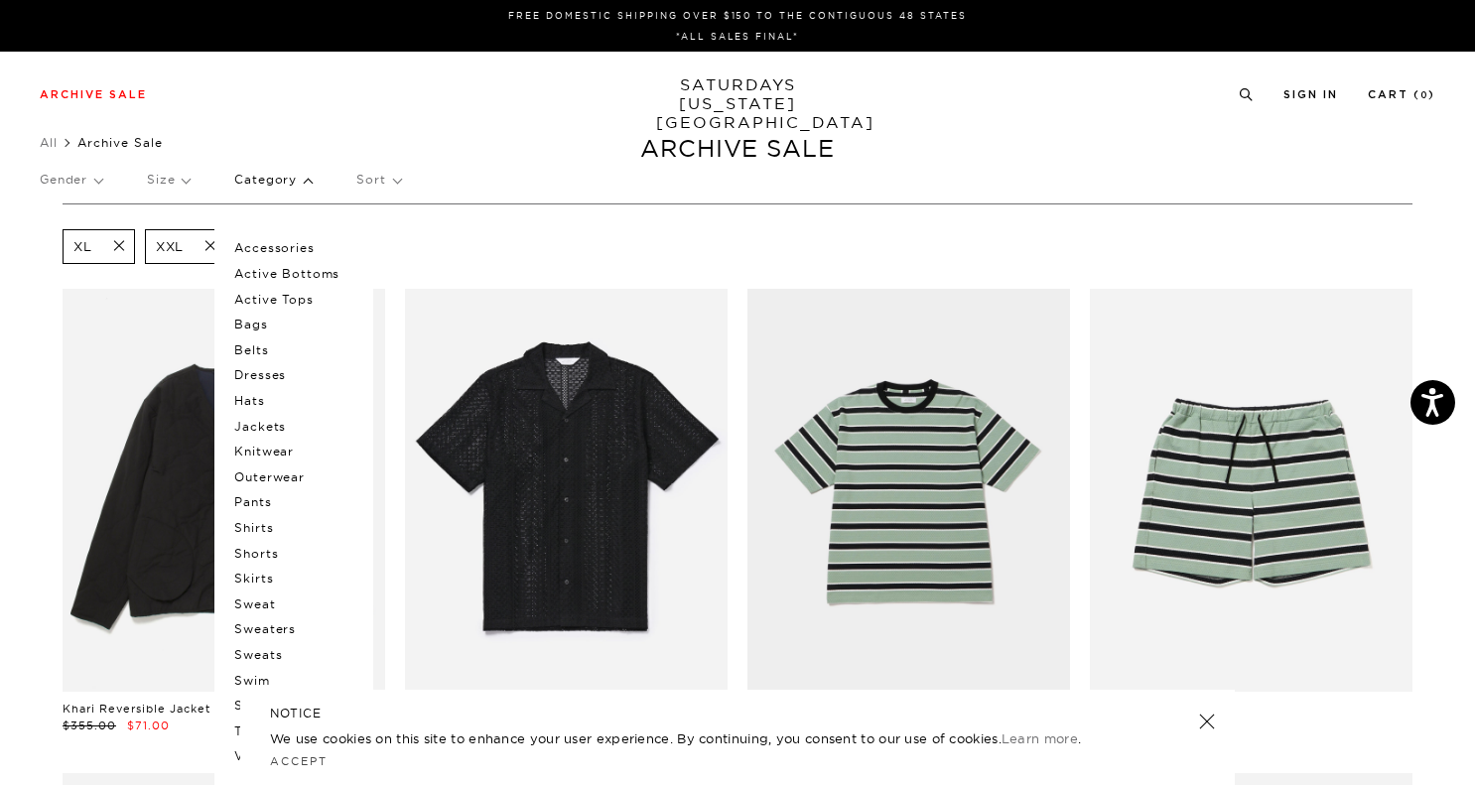
click at [269, 185] on p "Category" at bounding box center [272, 180] width 77 height 46
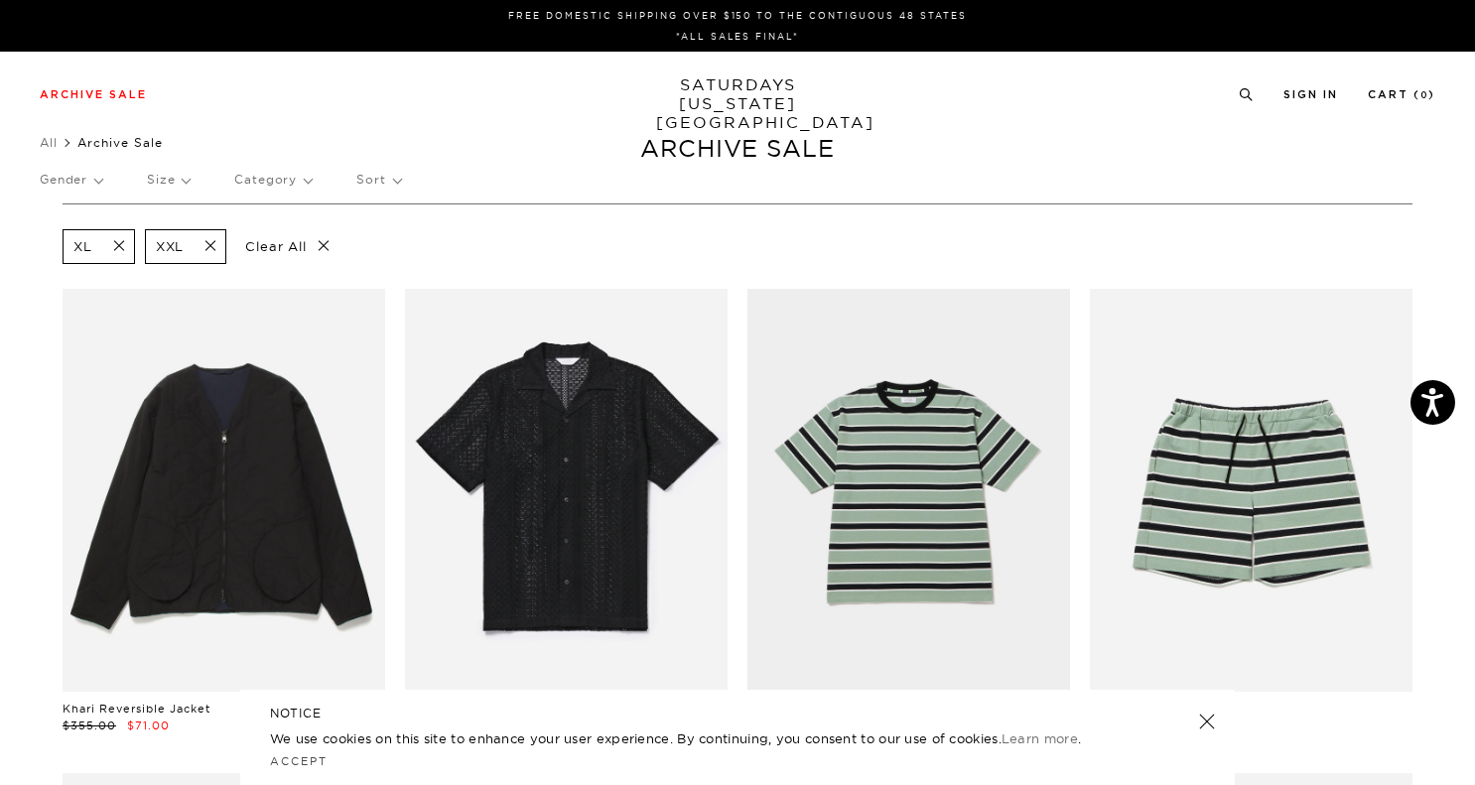
click at [85, 172] on p "Gender" at bounding box center [71, 180] width 63 height 46
click at [69, 246] on p "Mens" at bounding box center [99, 248] width 119 height 26
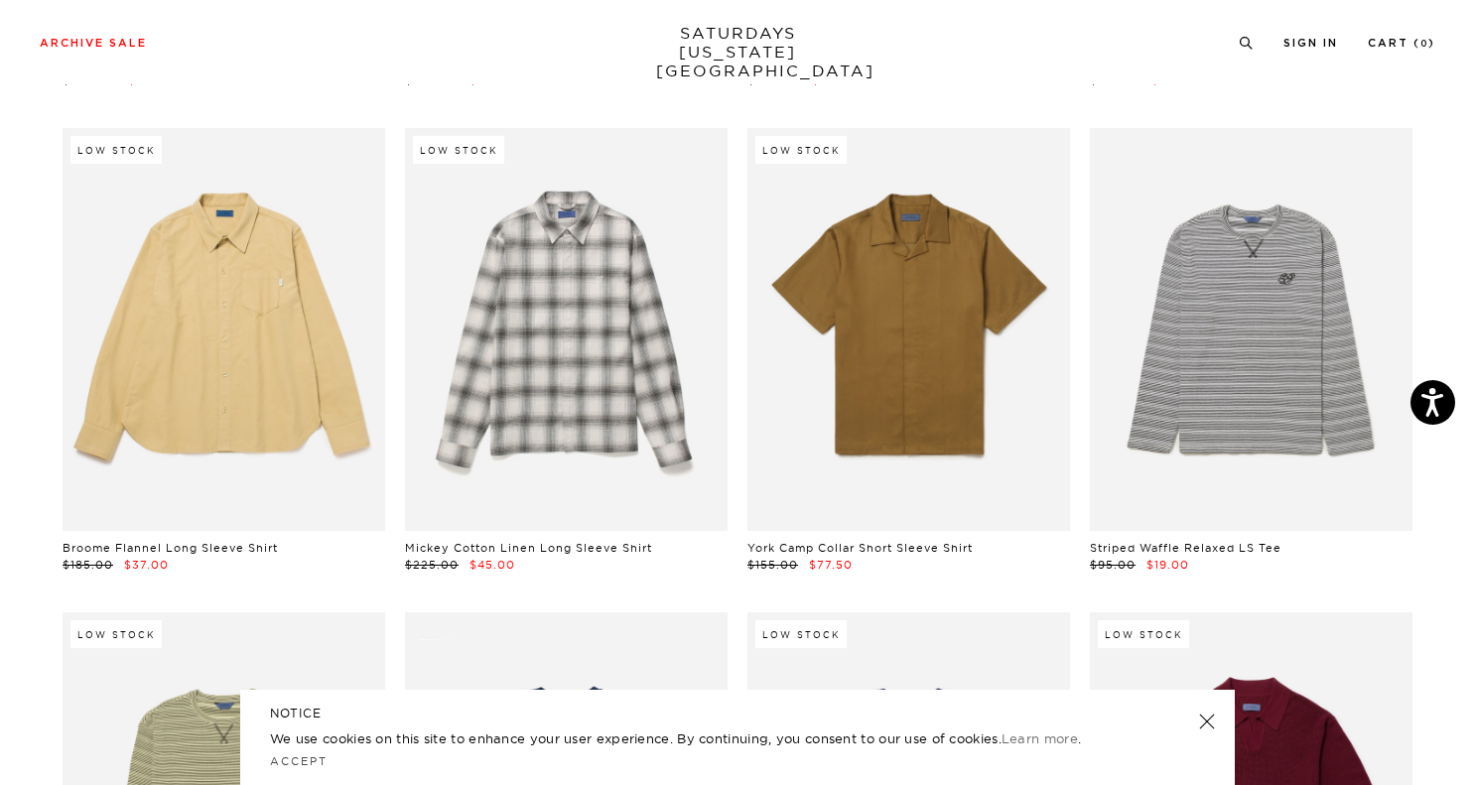
scroll to position [5997, 0]
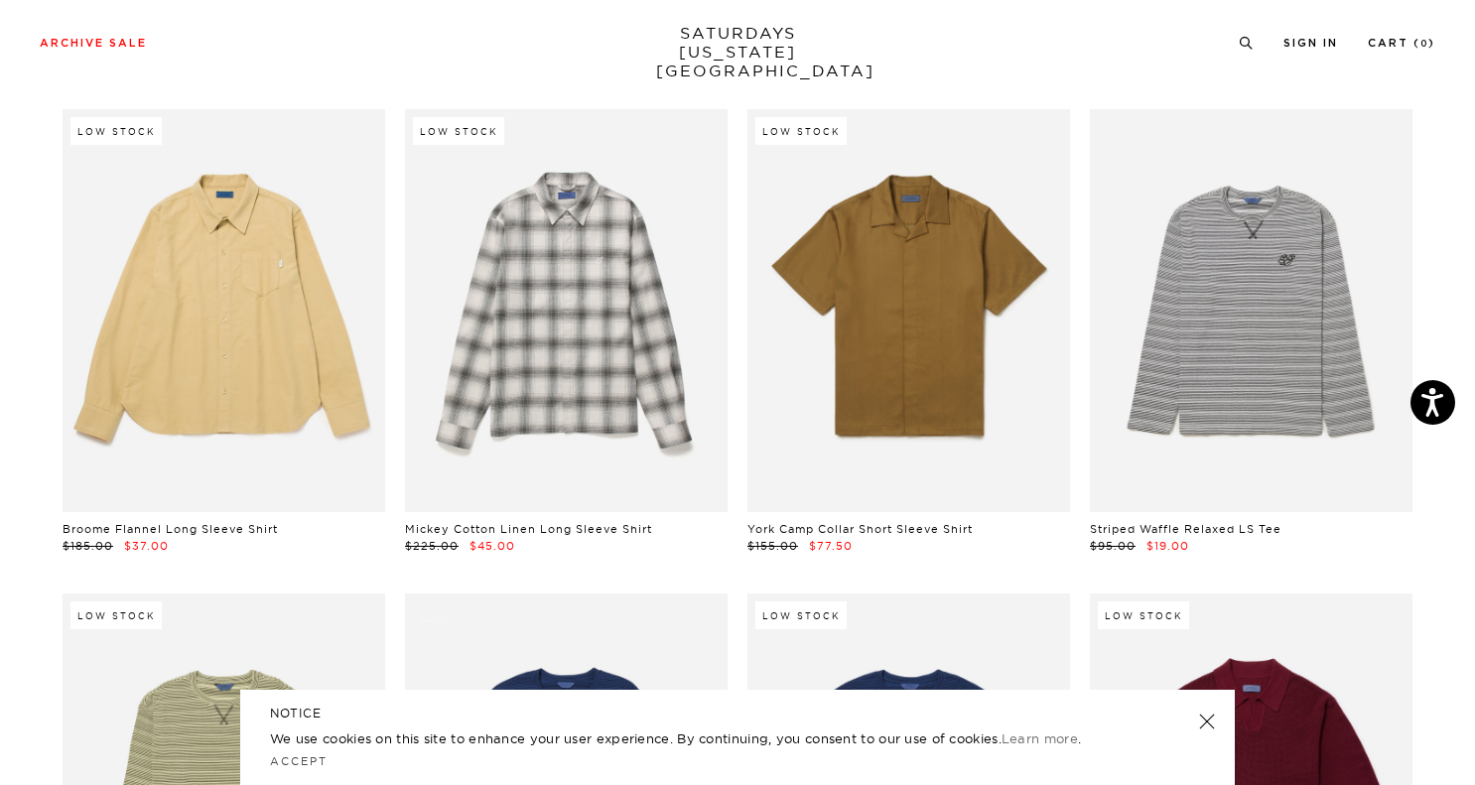
click at [671, 518] on div "Low Stock Mickey Cotton Linen Long Sleeve Shirt $225.00 $45.00" at bounding box center [566, 331] width 323 height 445
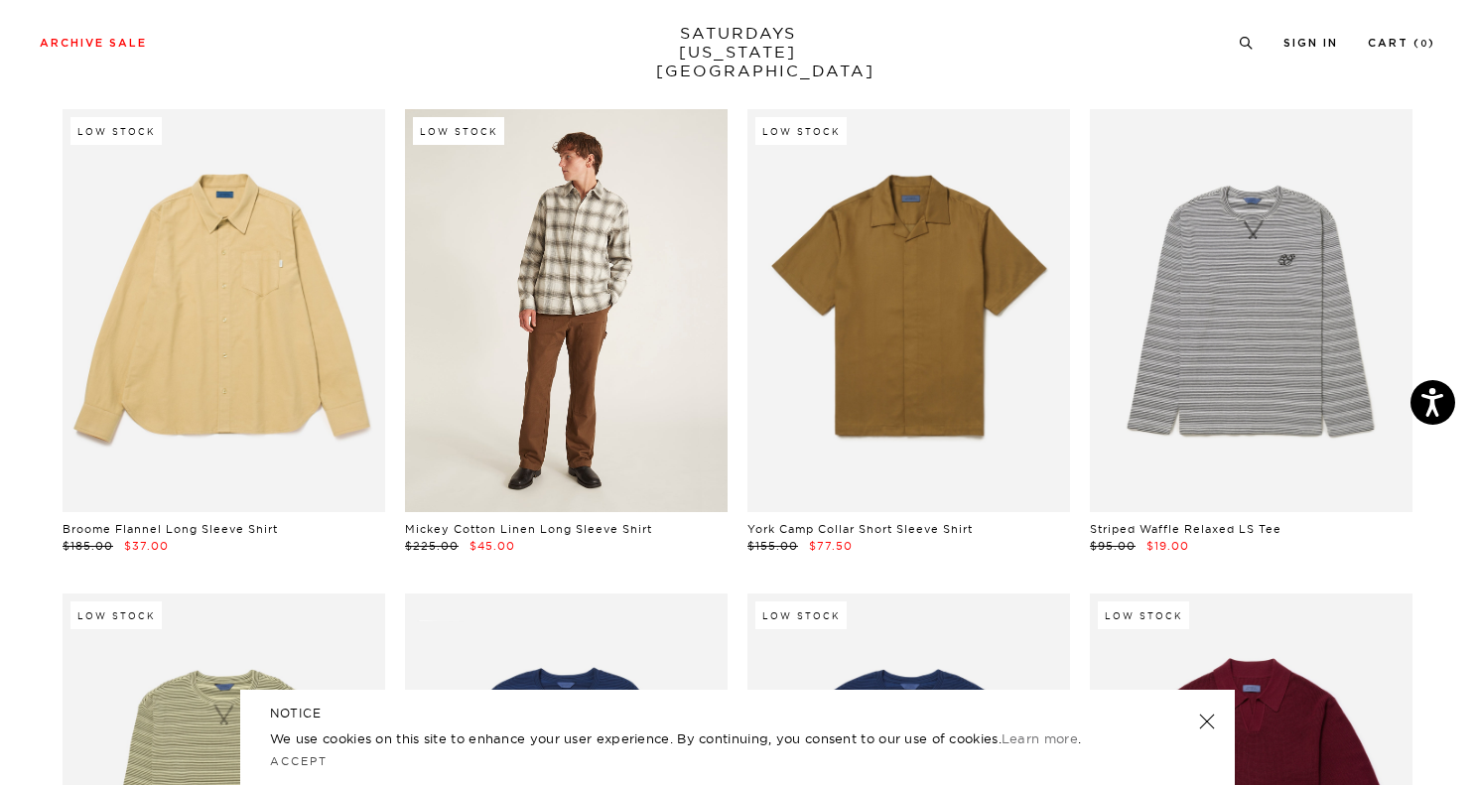
click at [666, 457] on link at bounding box center [566, 310] width 323 height 403
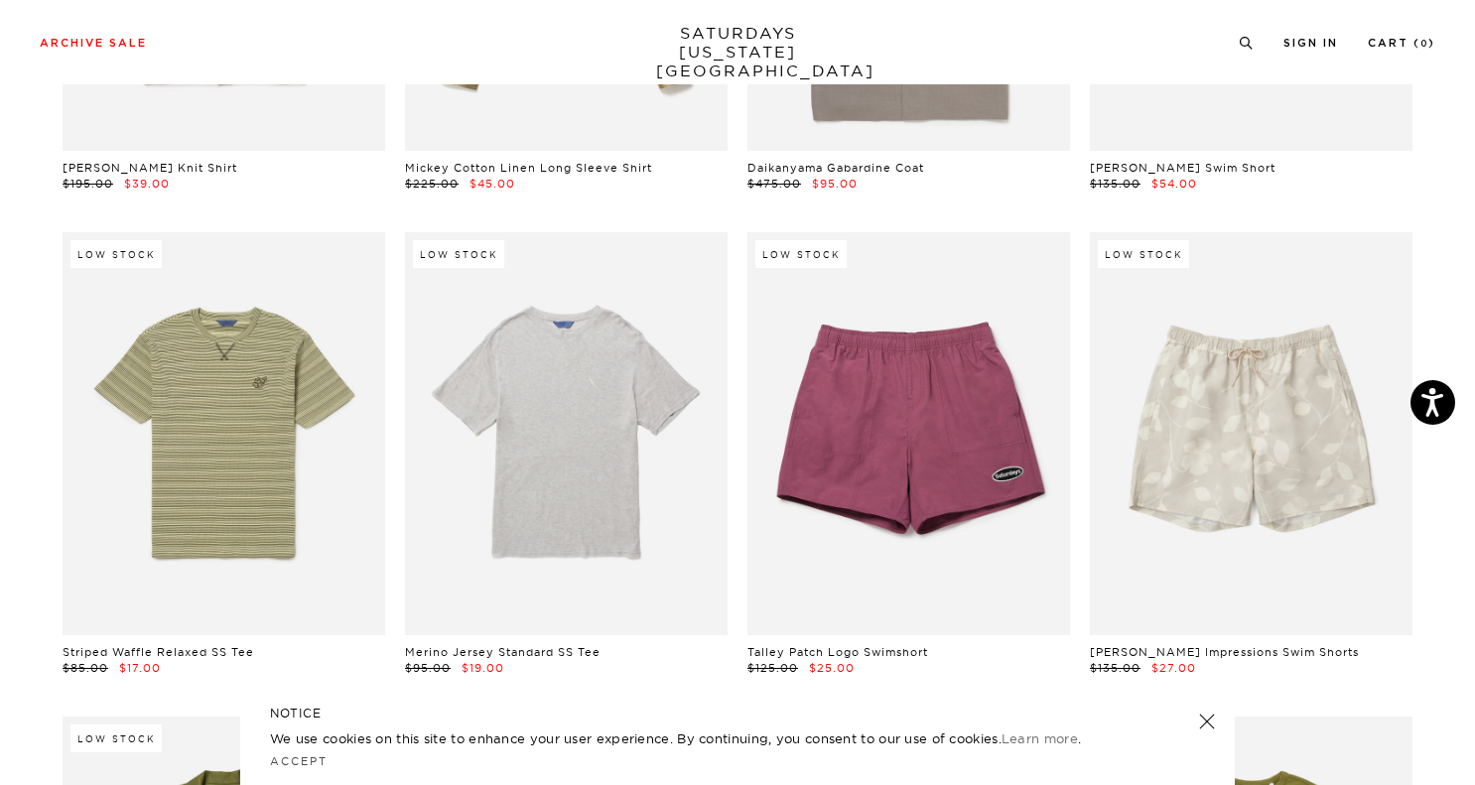
scroll to position [2963, 0]
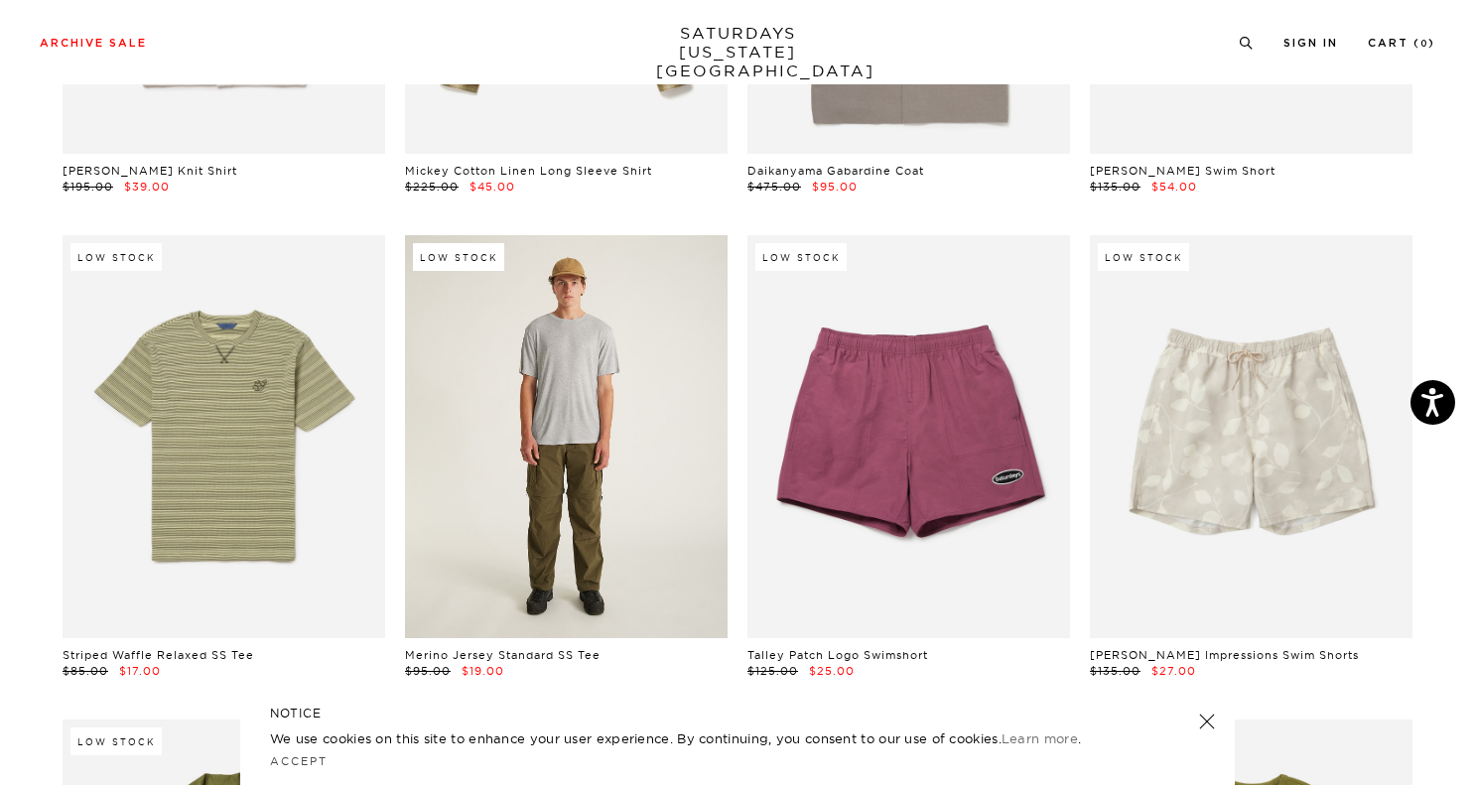
click at [544, 405] on link at bounding box center [566, 436] width 323 height 403
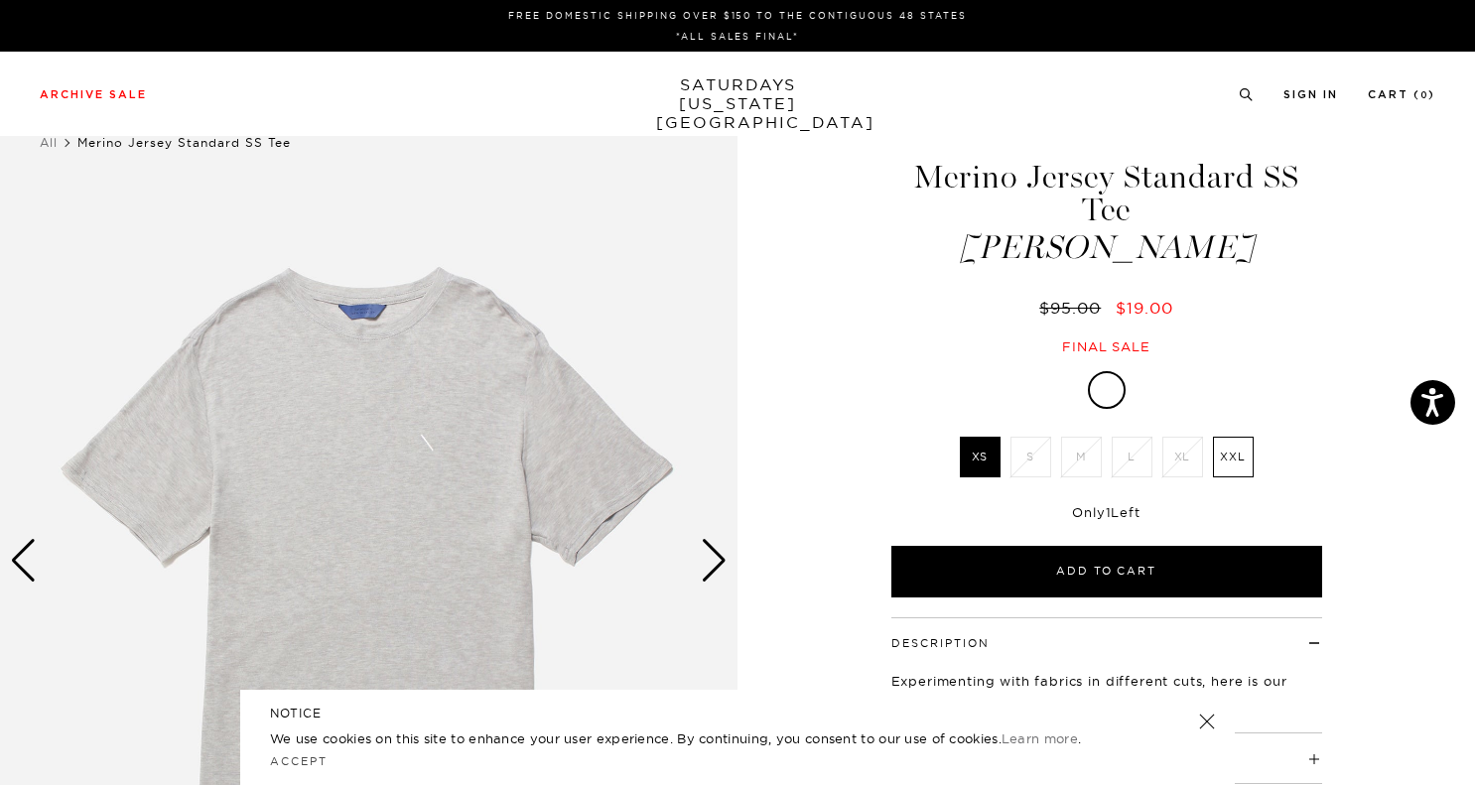
scroll to position [4, 0]
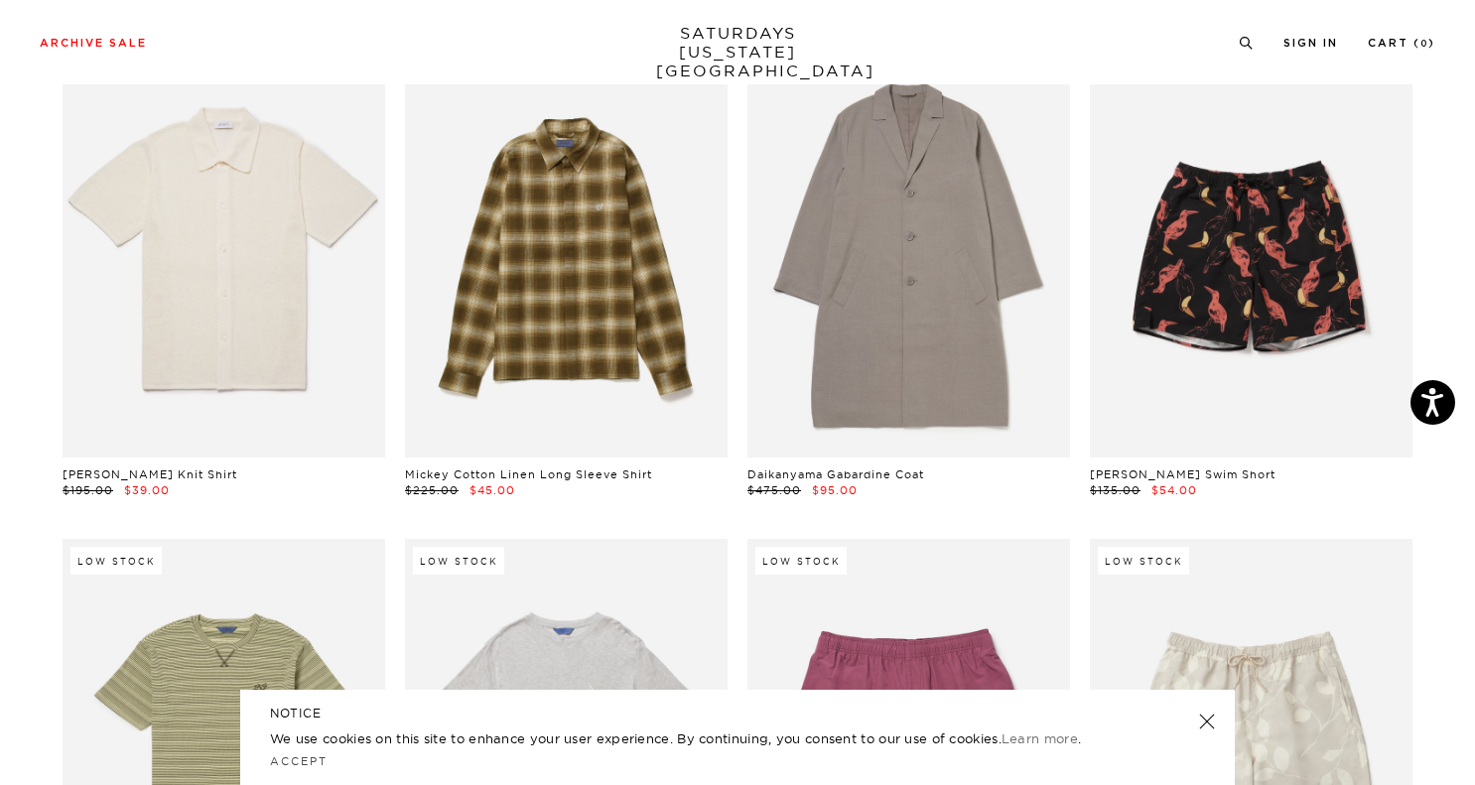
scroll to position [2658, 0]
click at [547, 316] on link at bounding box center [566, 256] width 323 height 403
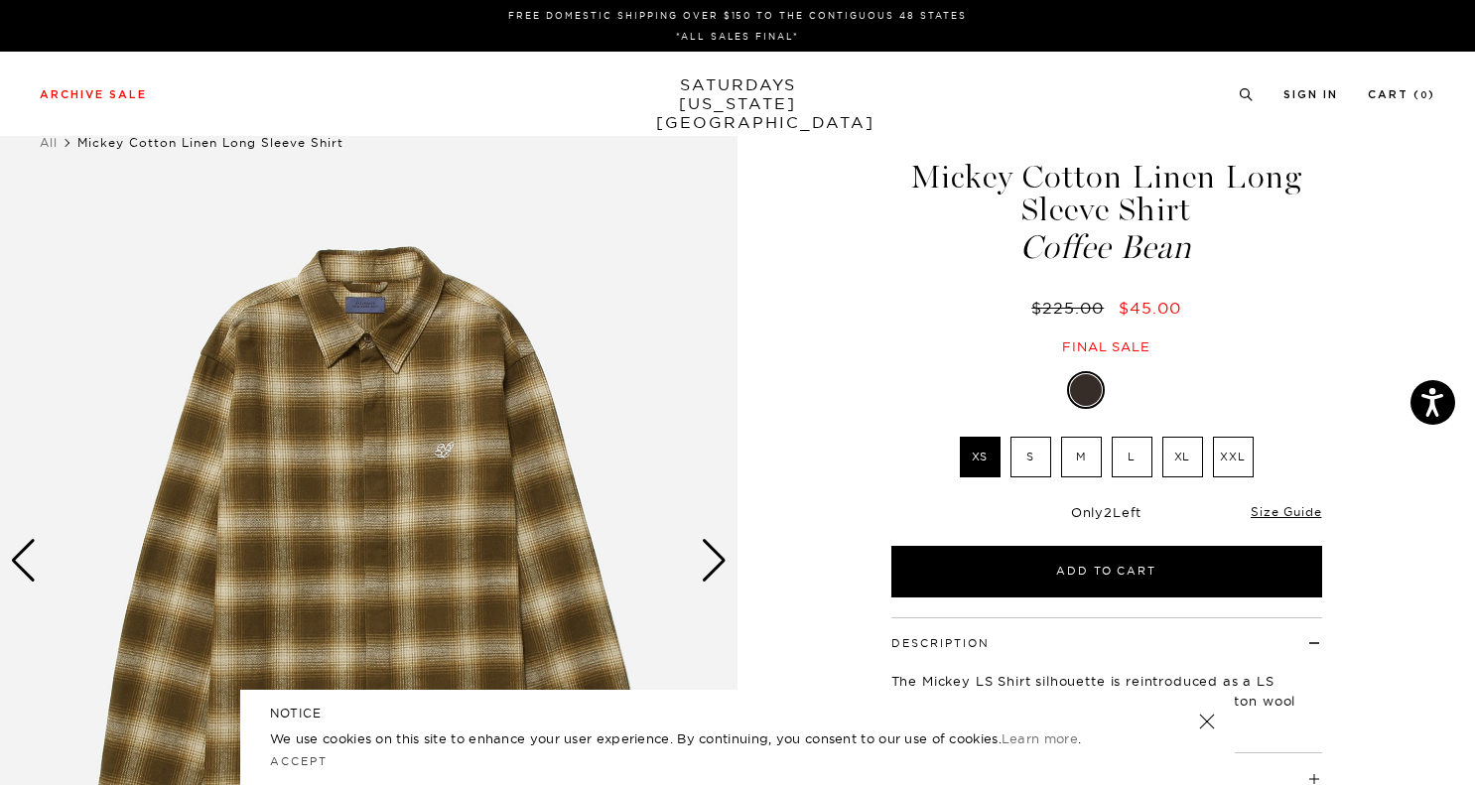
click at [1180, 451] on label "XL" at bounding box center [1183, 457] width 41 height 41
click at [0, 0] on input "XL" at bounding box center [0, 0] width 0 height 0
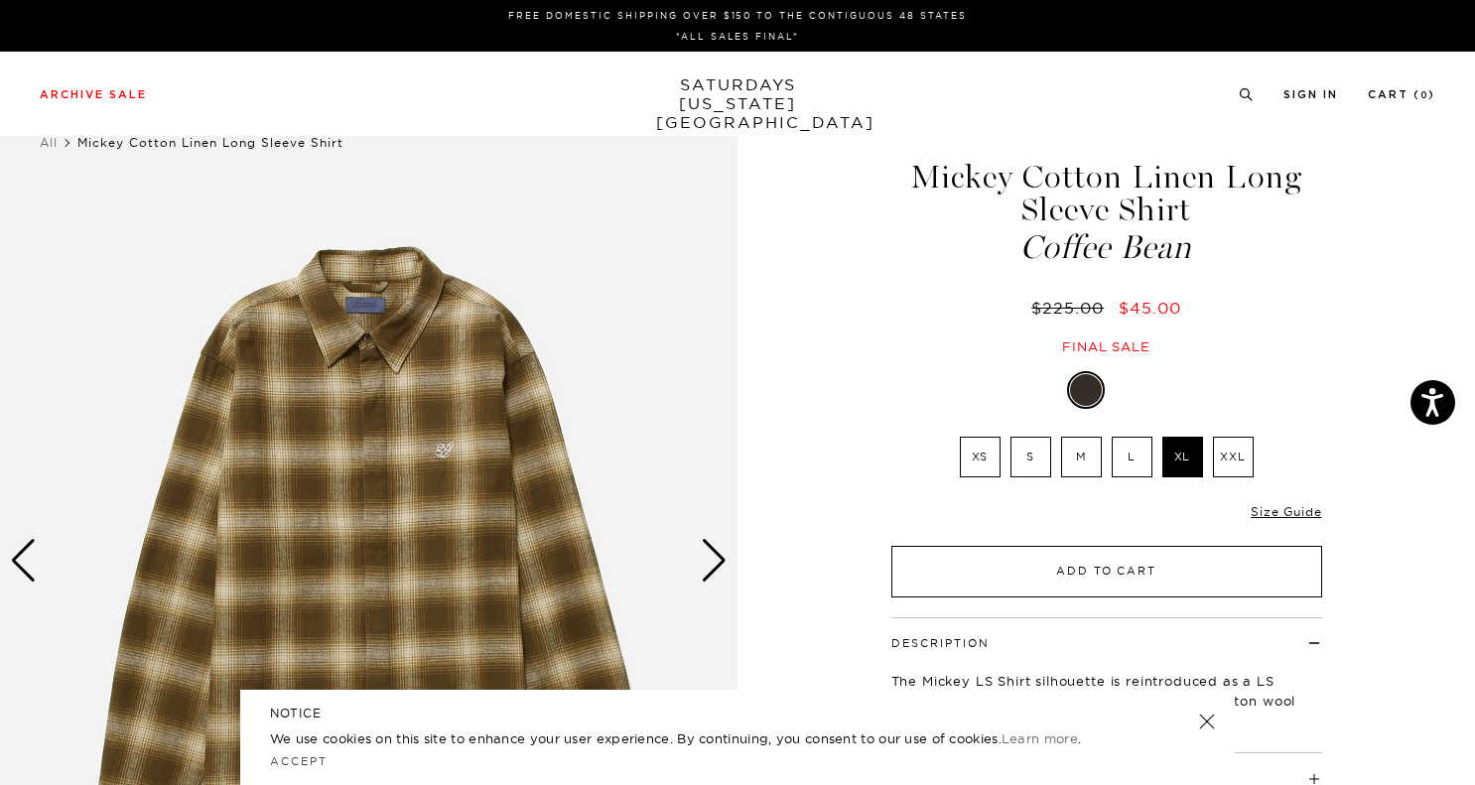
click at [1173, 581] on button "Add to Cart" at bounding box center [1107, 572] width 431 height 52
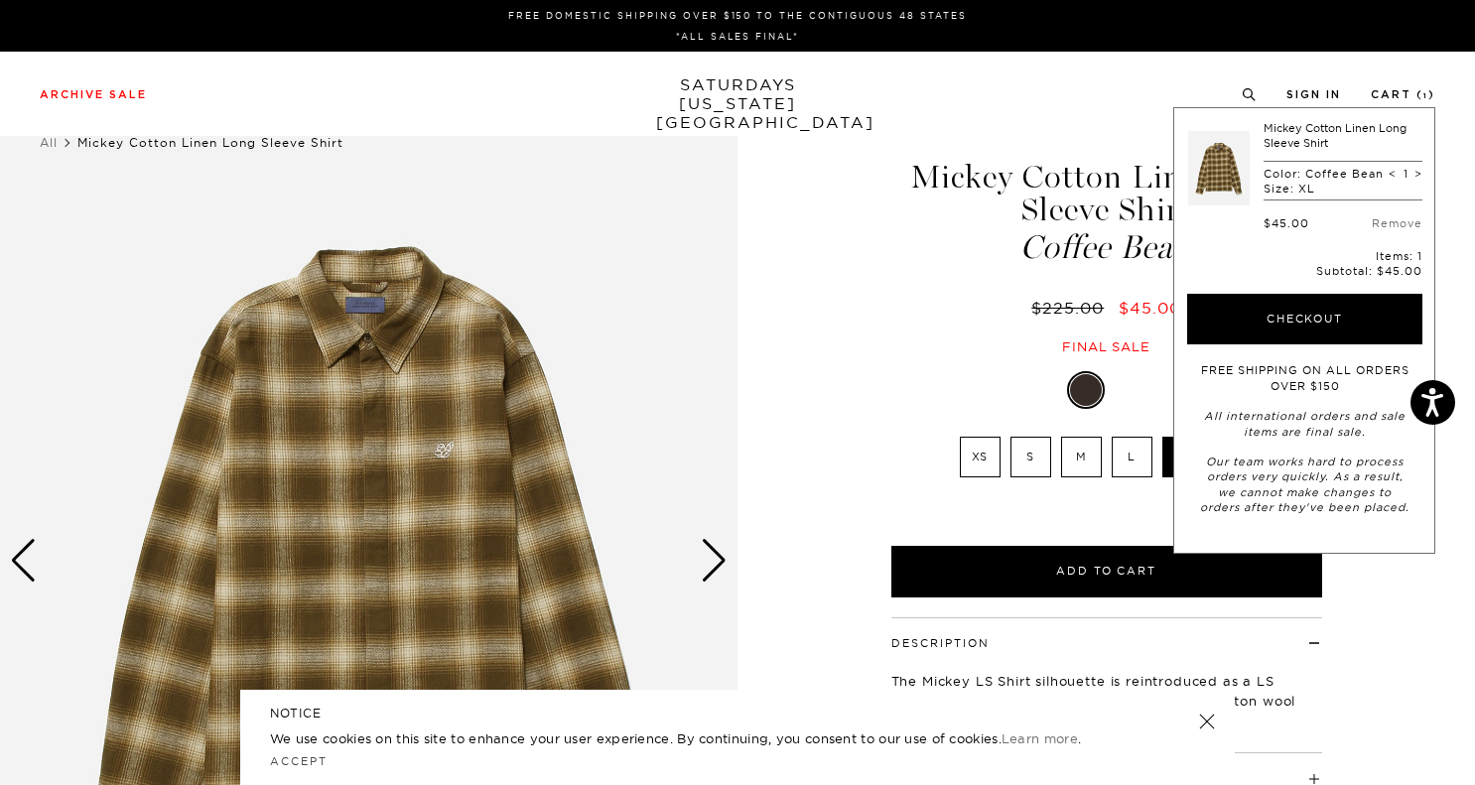
click at [790, 277] on div "1 / 6" at bounding box center [737, 561] width 1475 height 922
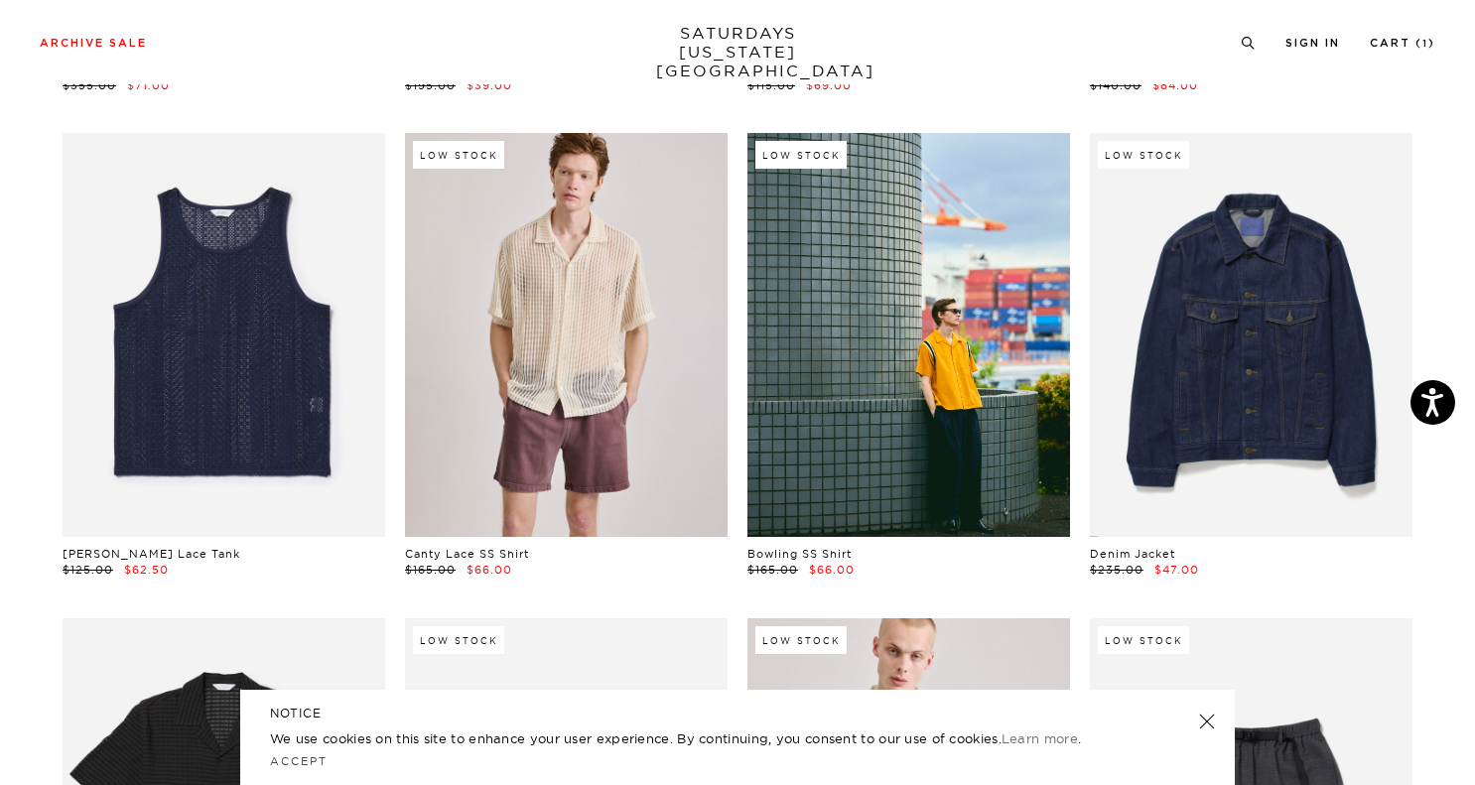
scroll to position [894, 0]
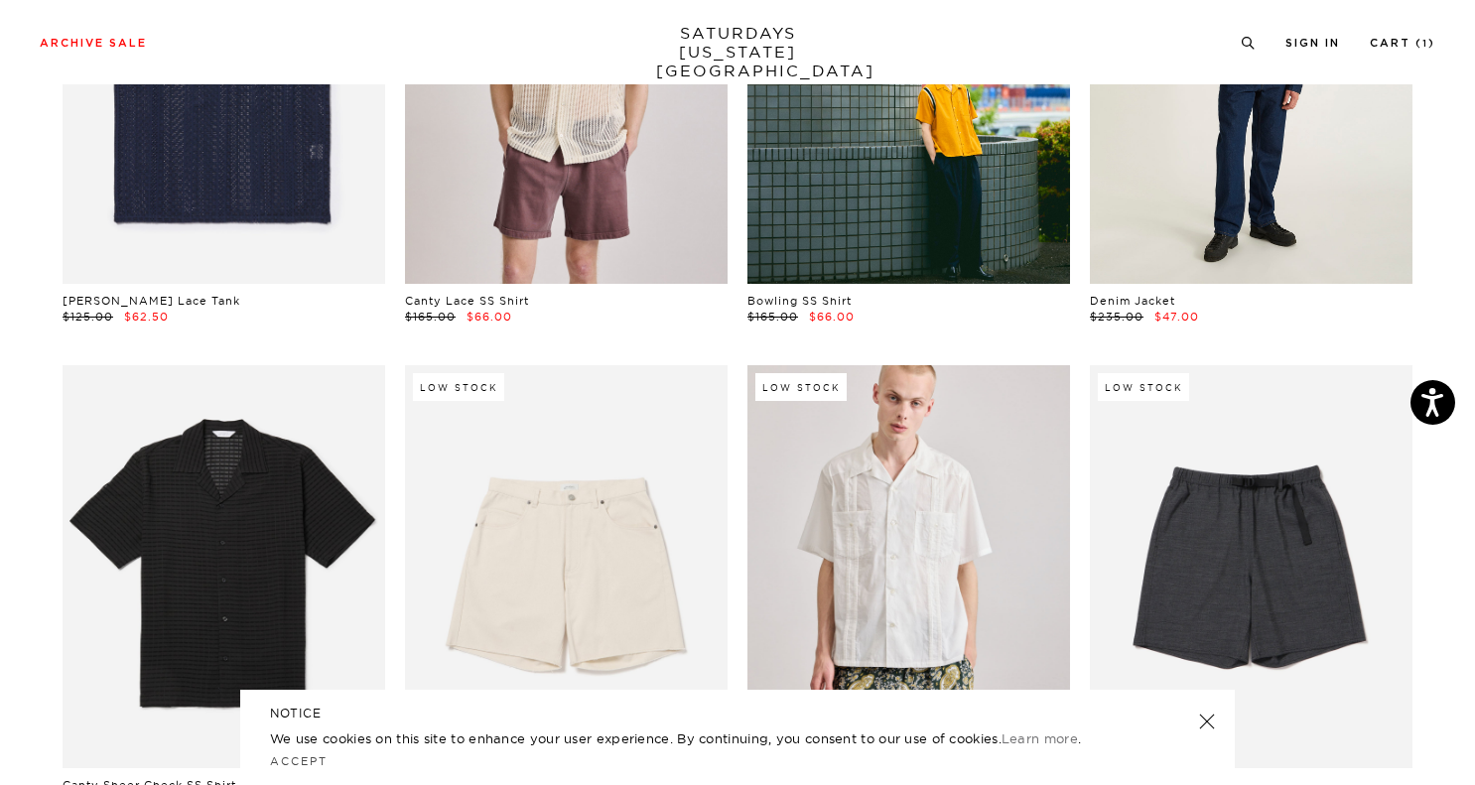
click at [1205, 250] on link at bounding box center [1251, 81] width 323 height 403
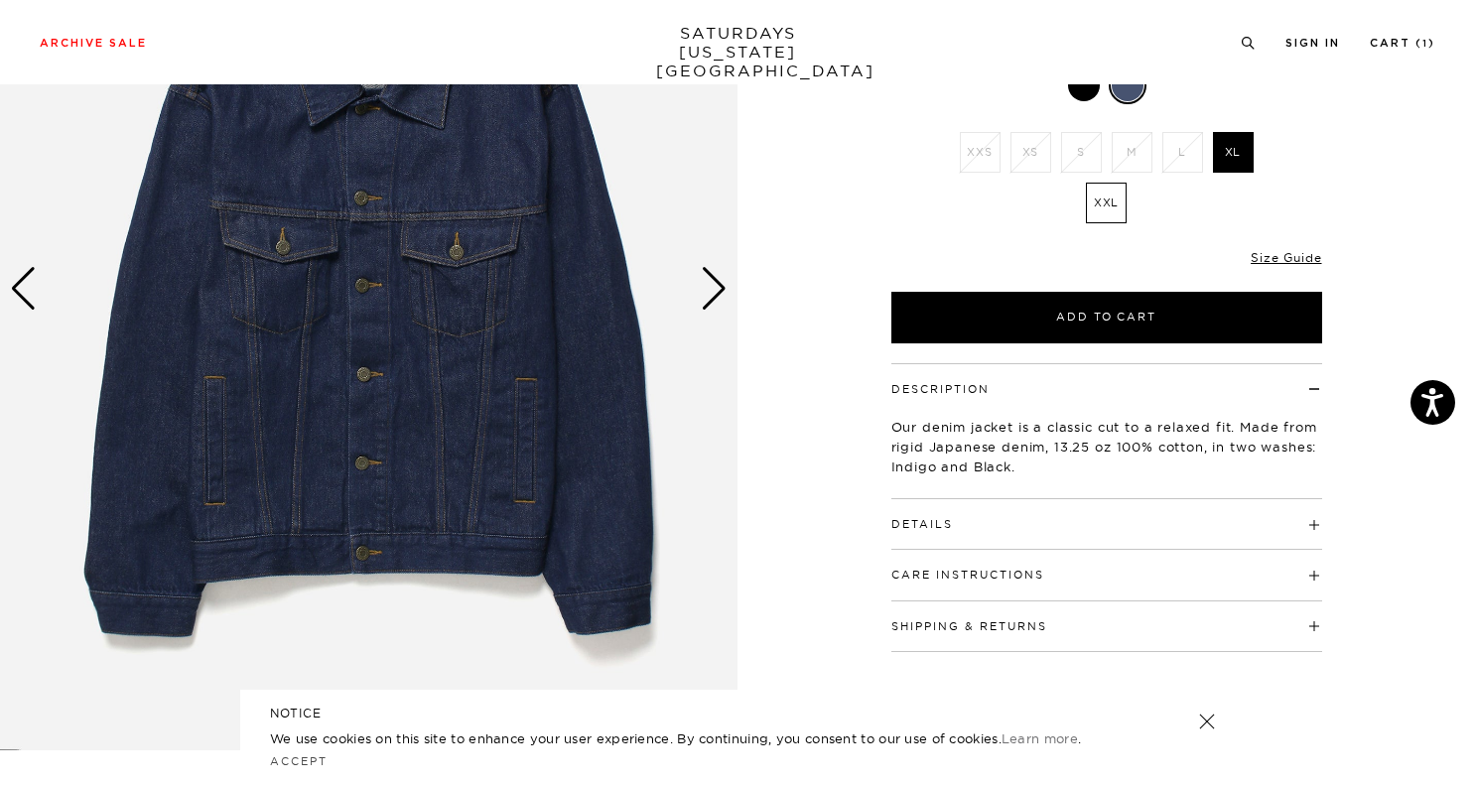
scroll to position [332, 0]
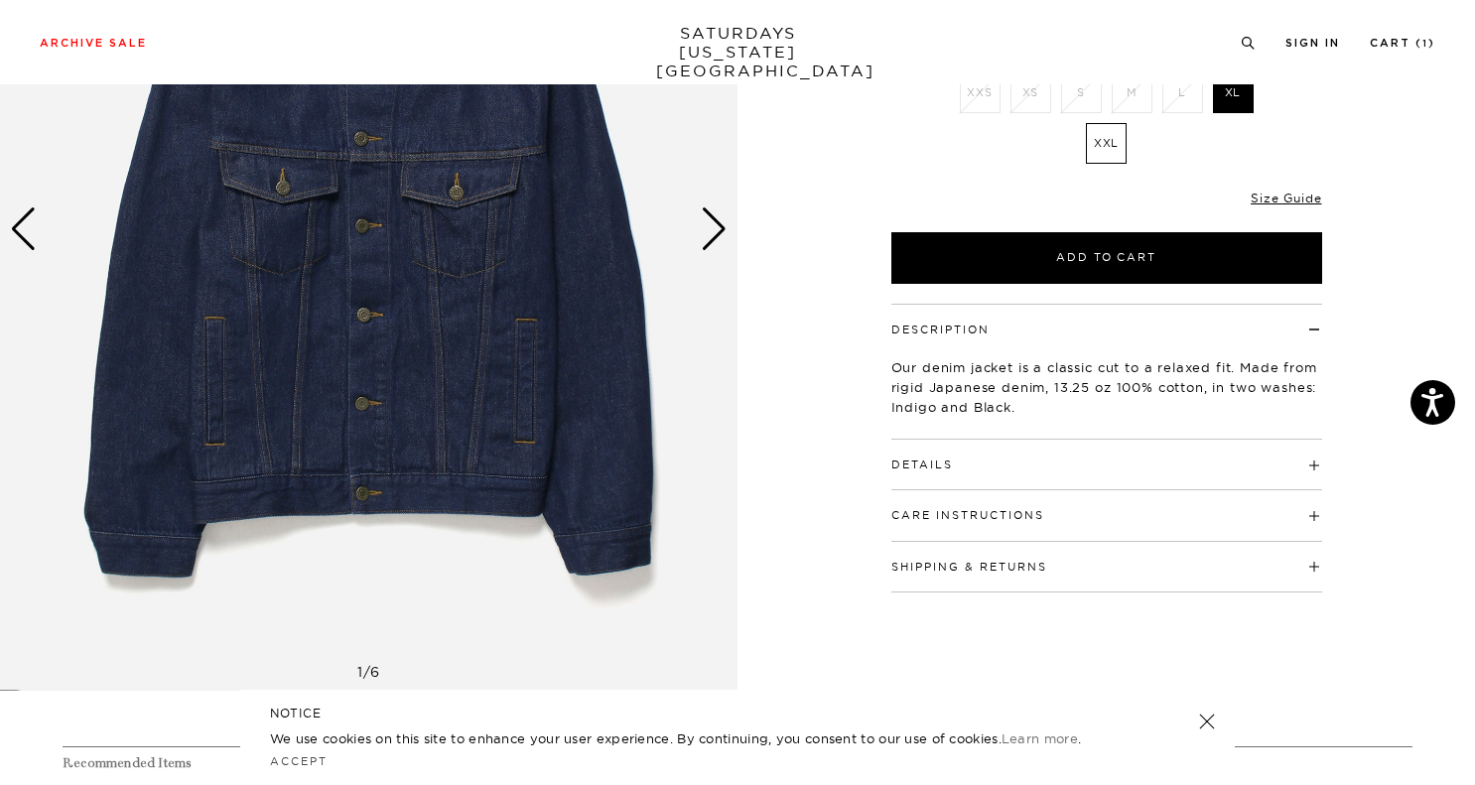
click at [722, 222] on div "Next slide" at bounding box center [714, 230] width 27 height 44
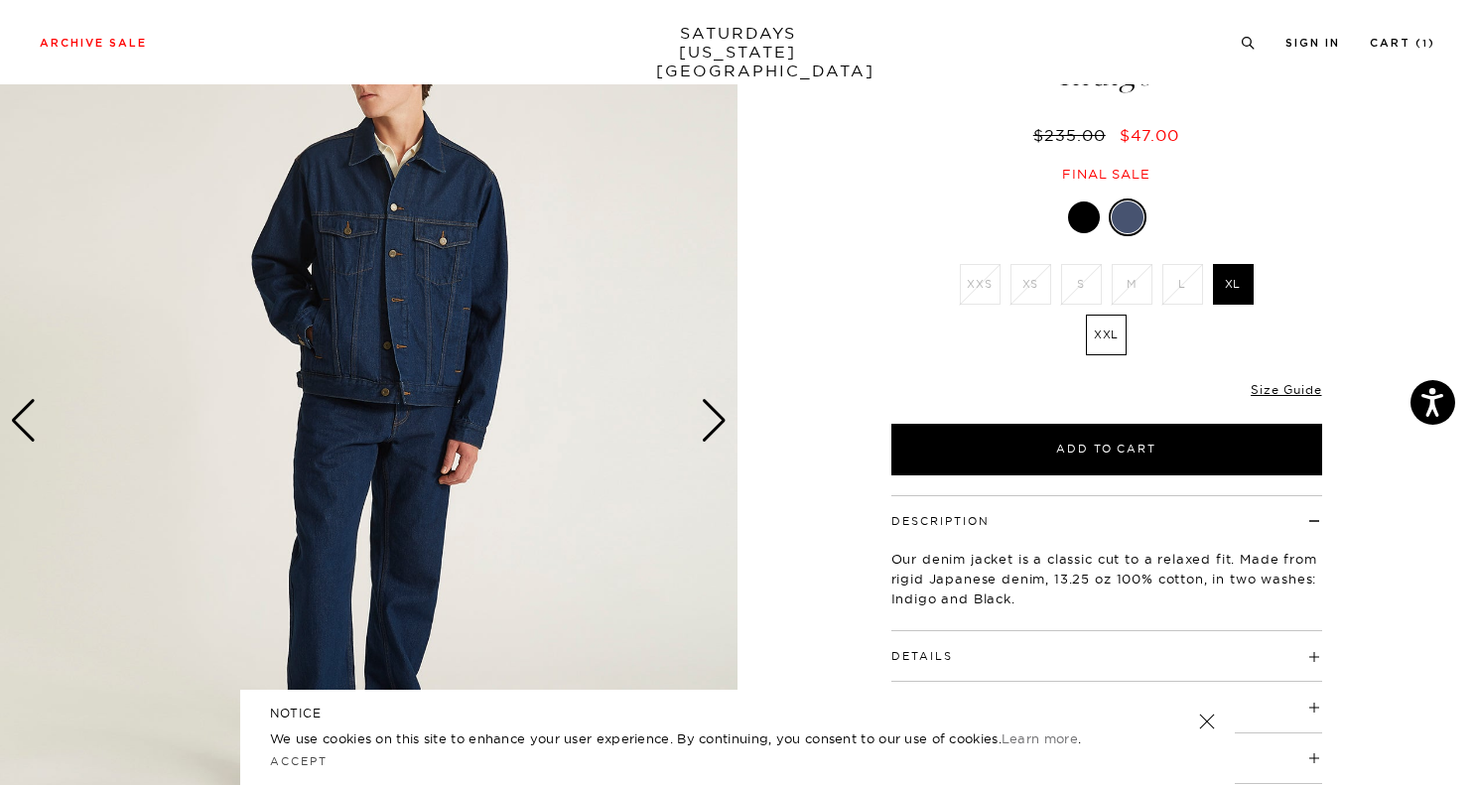
scroll to position [135, 0]
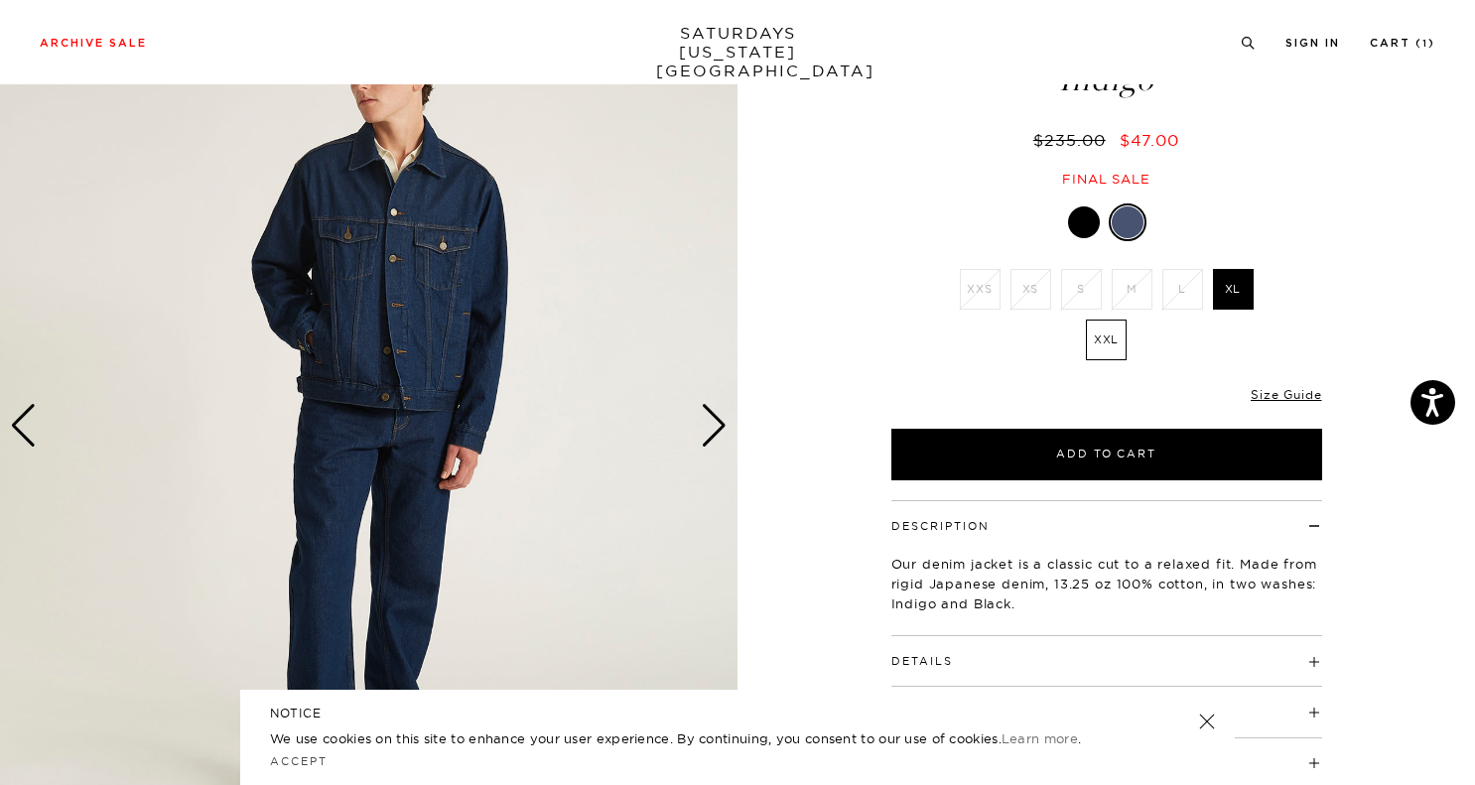
click at [712, 415] on div "Next slide" at bounding box center [714, 426] width 27 height 44
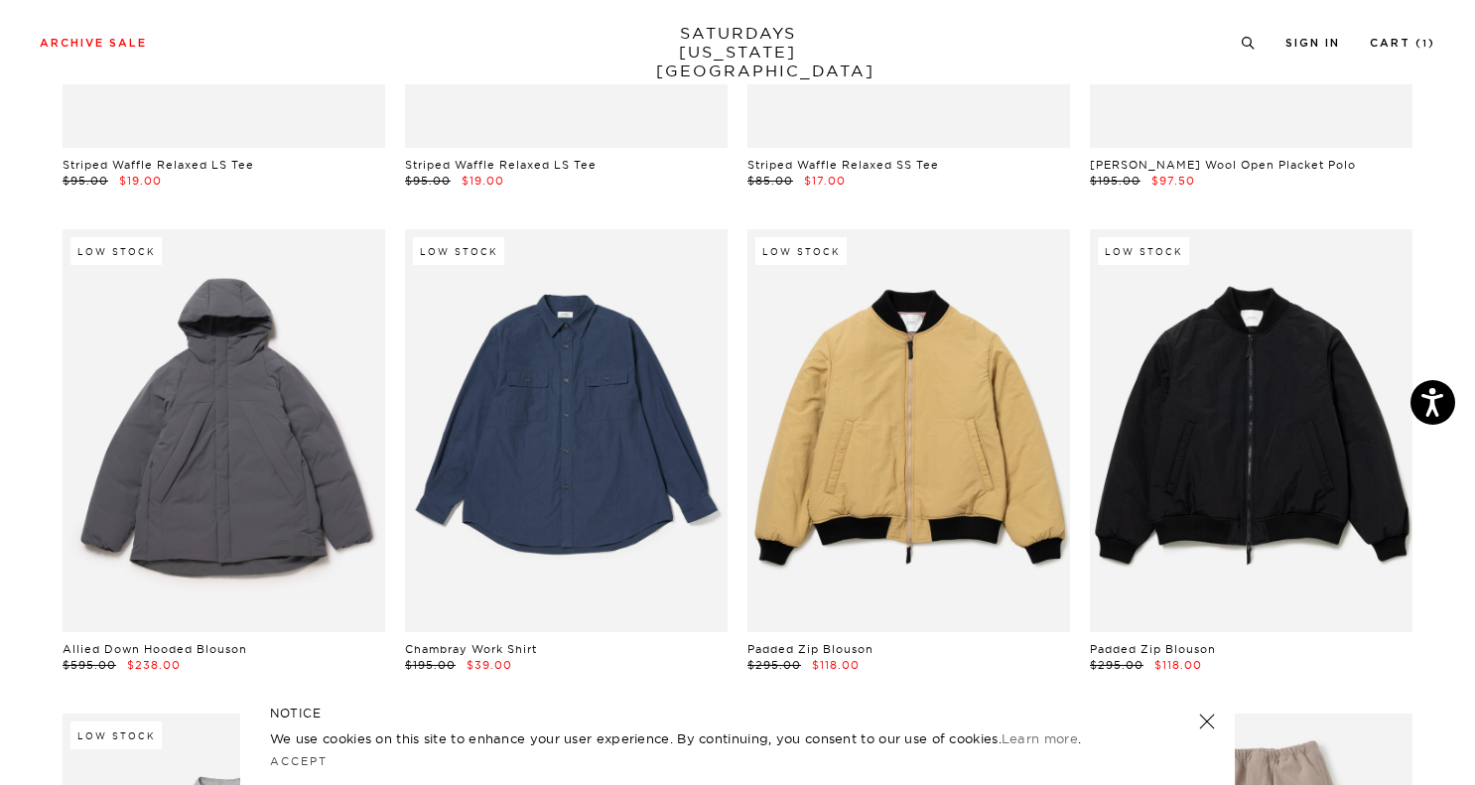
scroll to position [6767, 0]
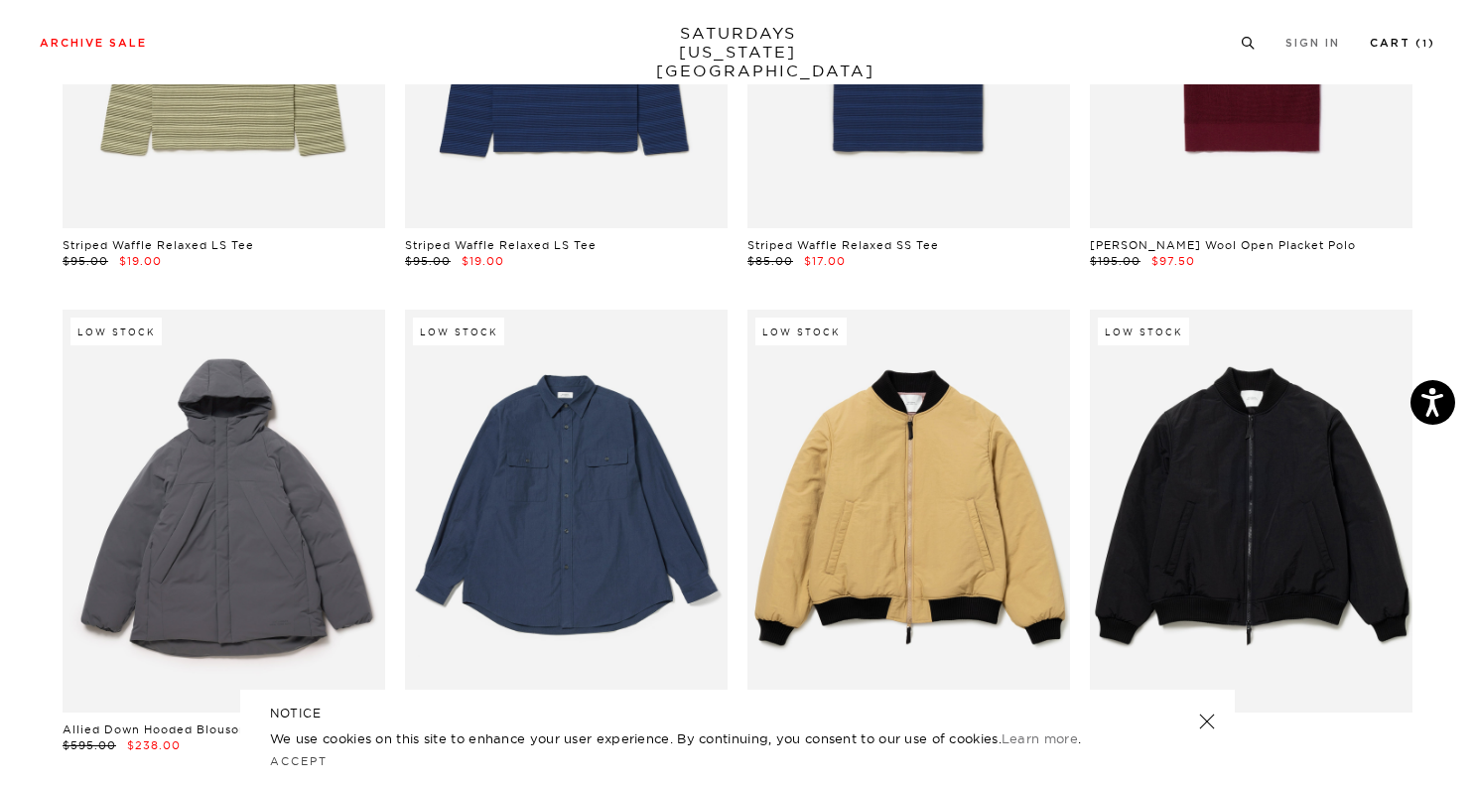
click at [1393, 45] on link "Cart ( 1 )" at bounding box center [1403, 43] width 66 height 11
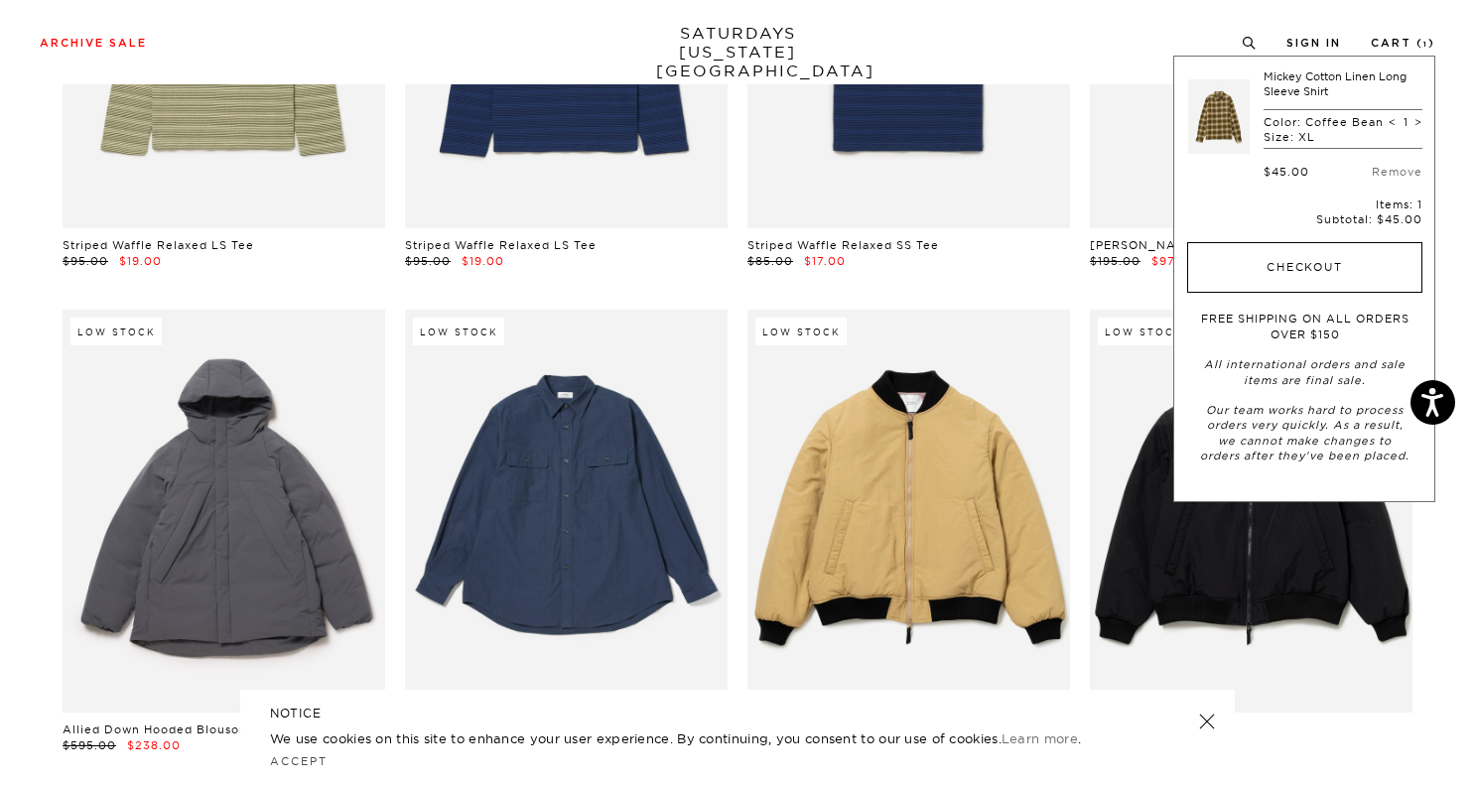
click at [1365, 252] on button "Checkout" at bounding box center [1305, 268] width 235 height 52
